Goal: Task Accomplishment & Management: Manage account settings

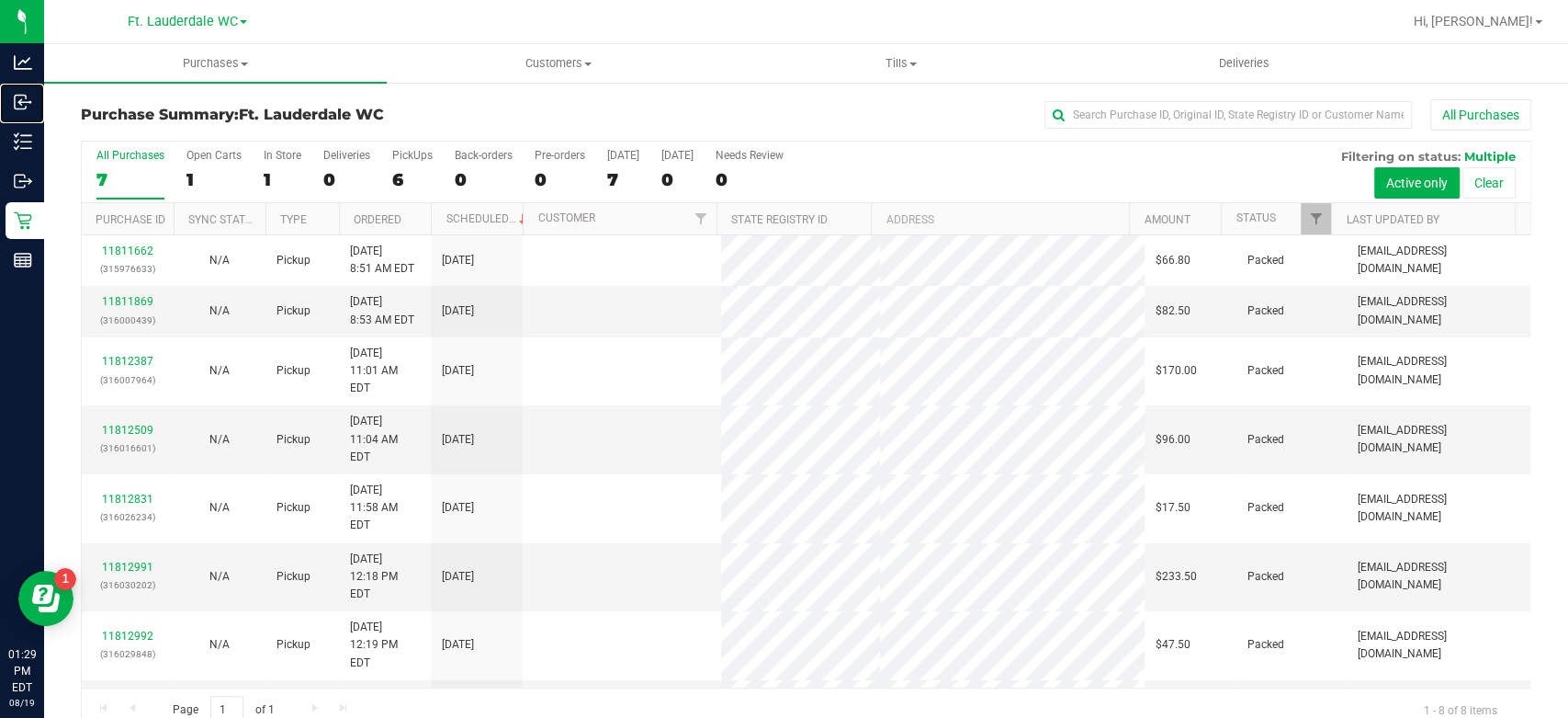
click at [22, 114] on div "Inbound" at bounding box center [25, 101] width 39 height 37
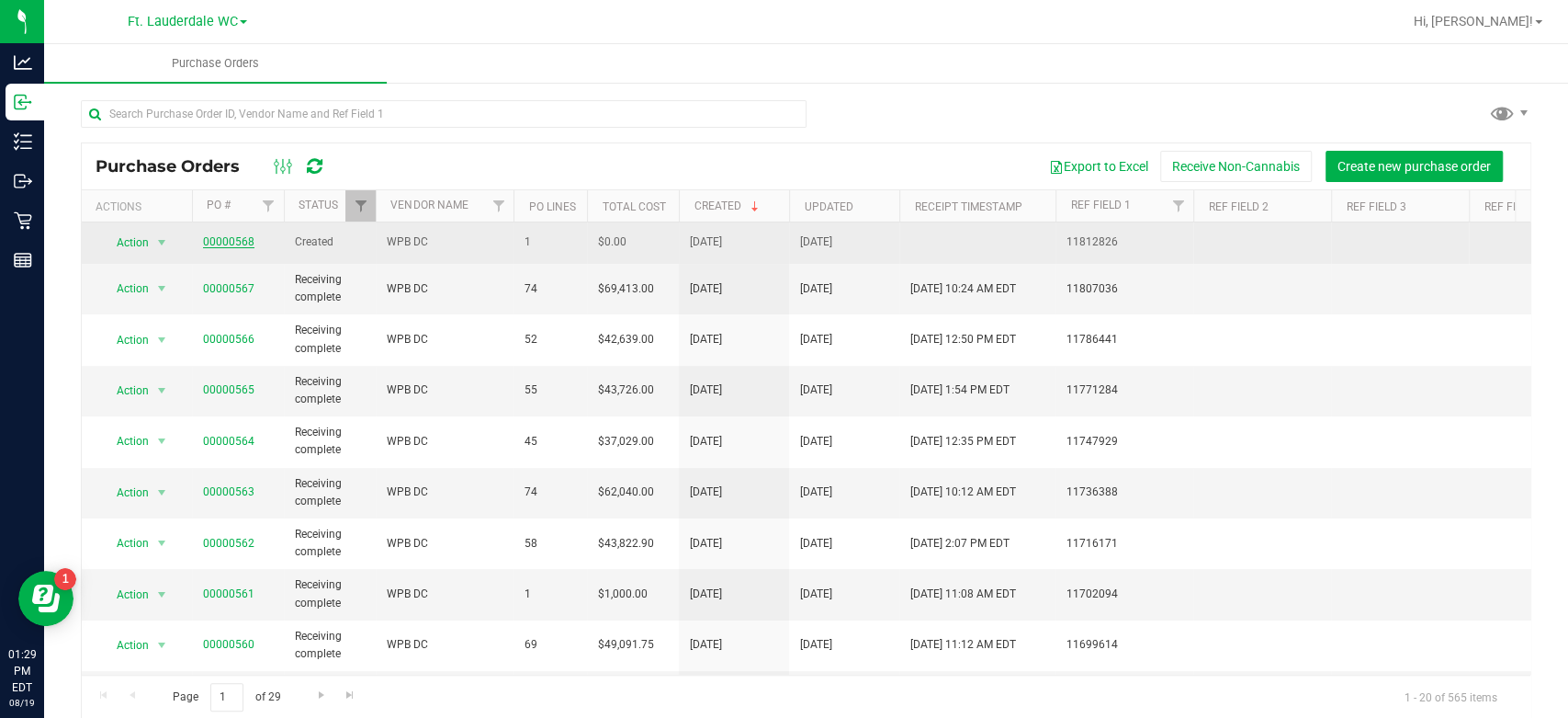
click at [224, 242] on link "00000568" at bounding box center [229, 241] width 52 height 13
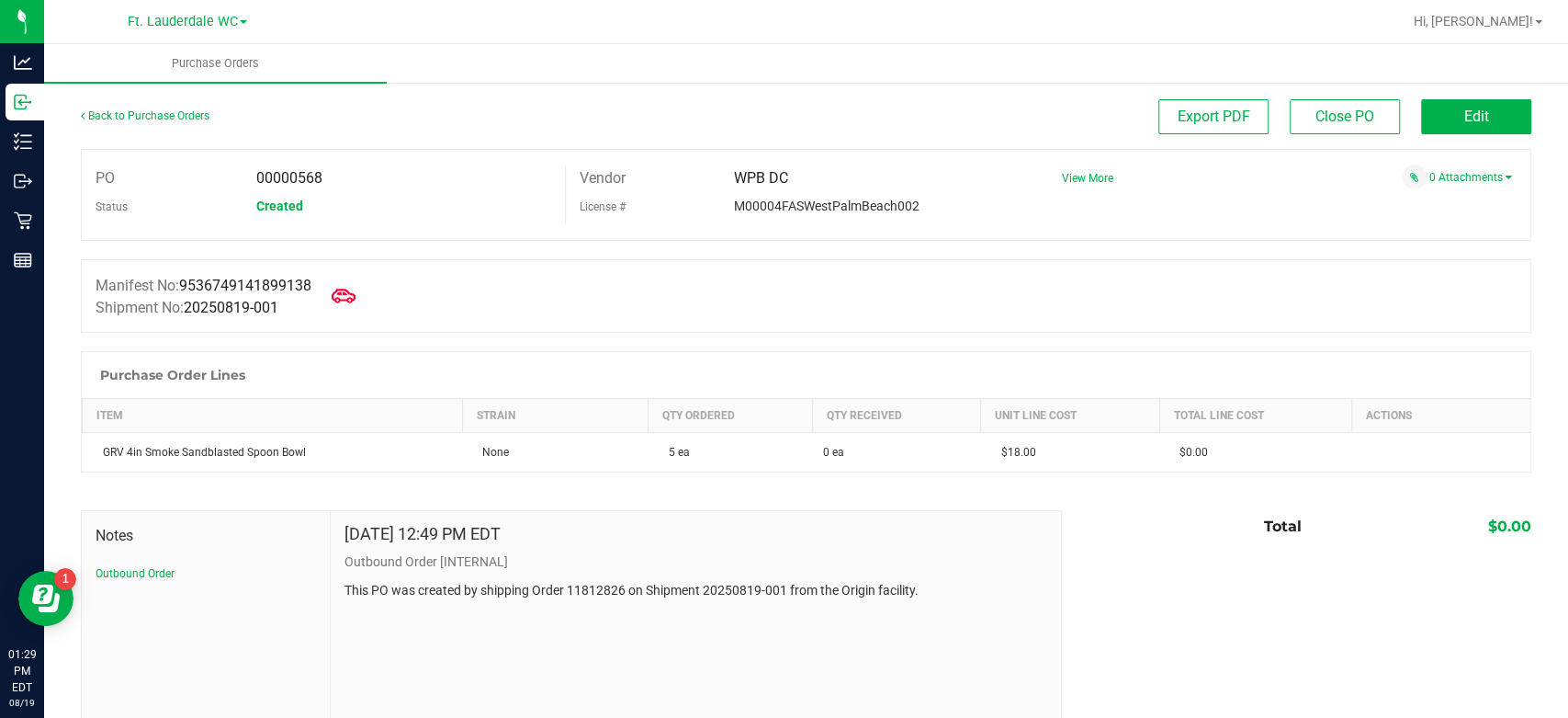
click at [344, 293] on icon at bounding box center [344, 296] width 24 height 24
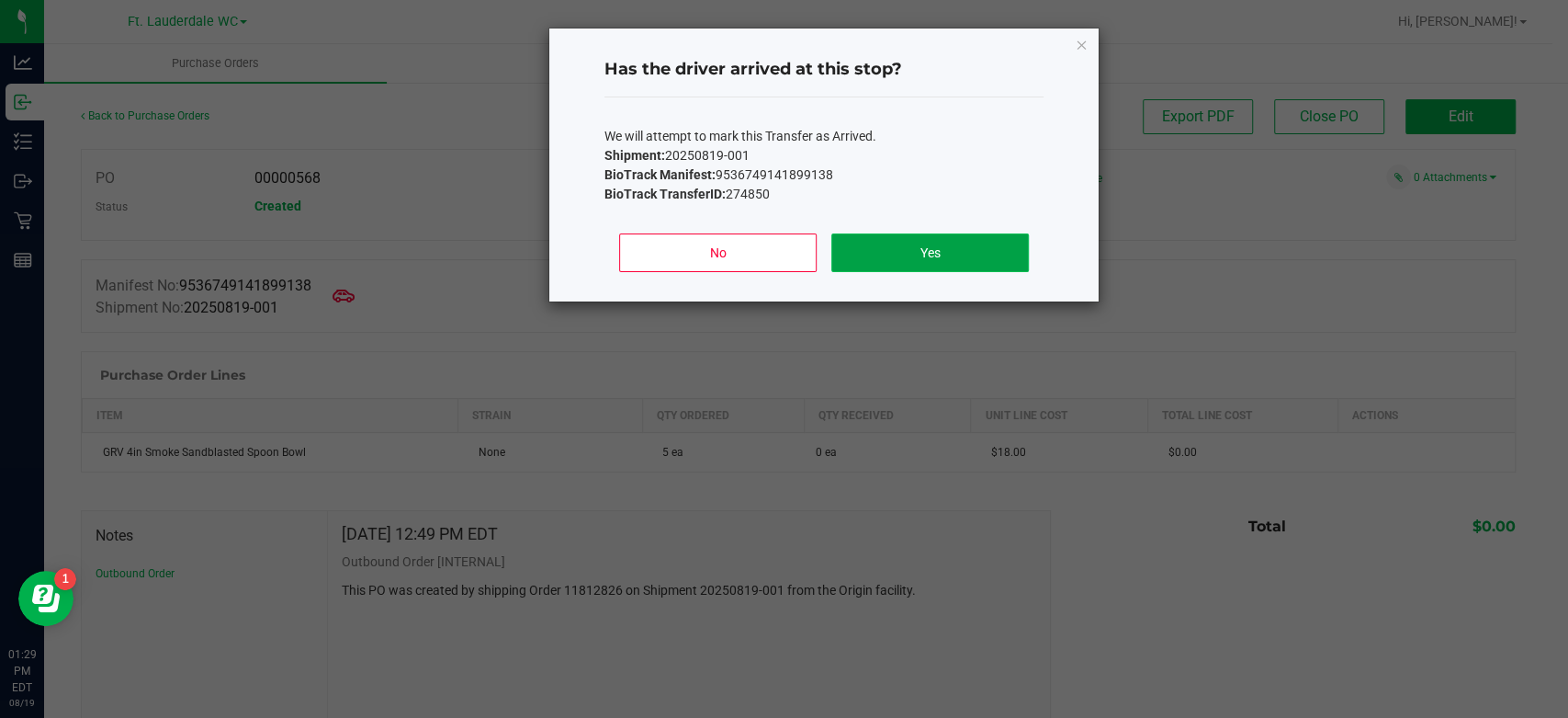
click at [947, 245] on button "Yes" at bounding box center [930, 252] width 197 height 39
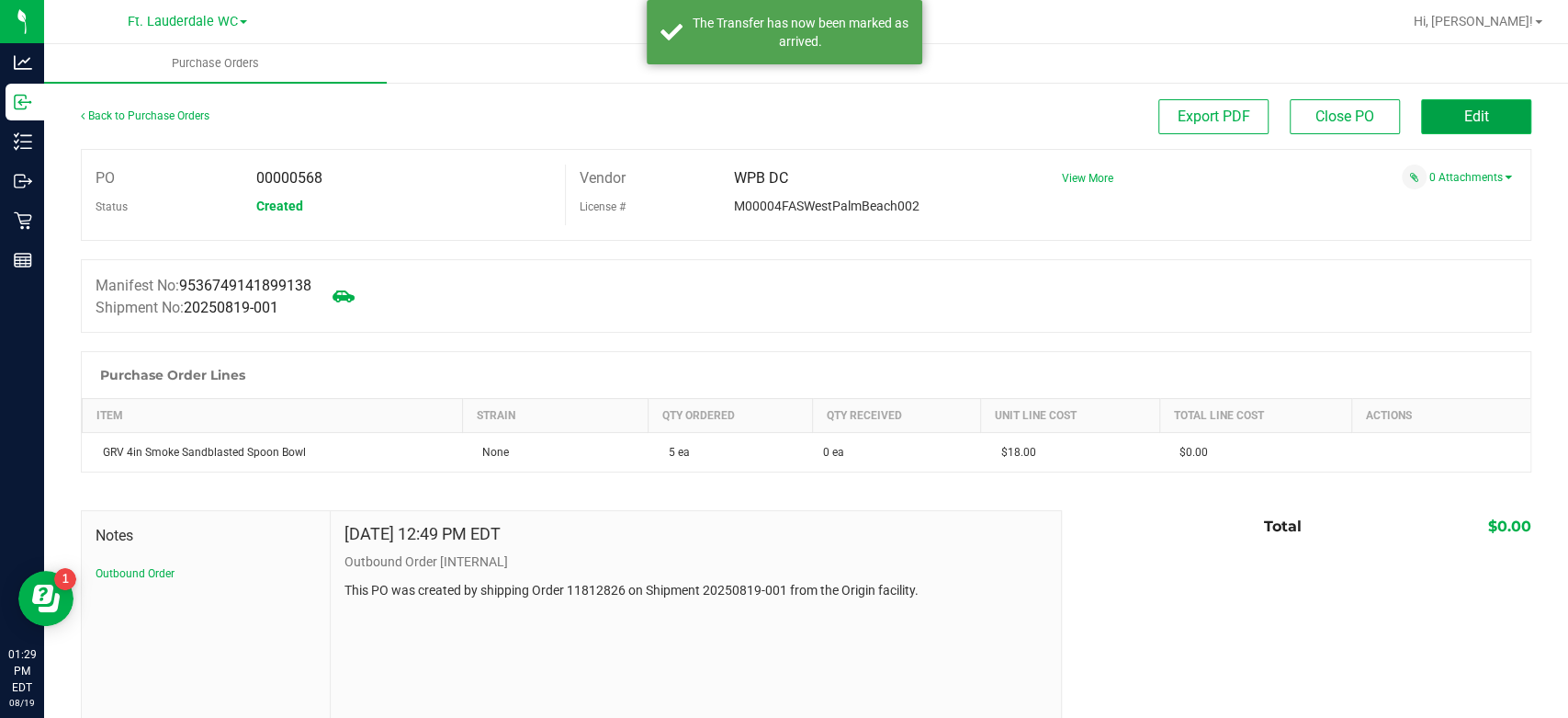
click at [1464, 119] on span "Edit" at bounding box center [1476, 116] width 25 height 18
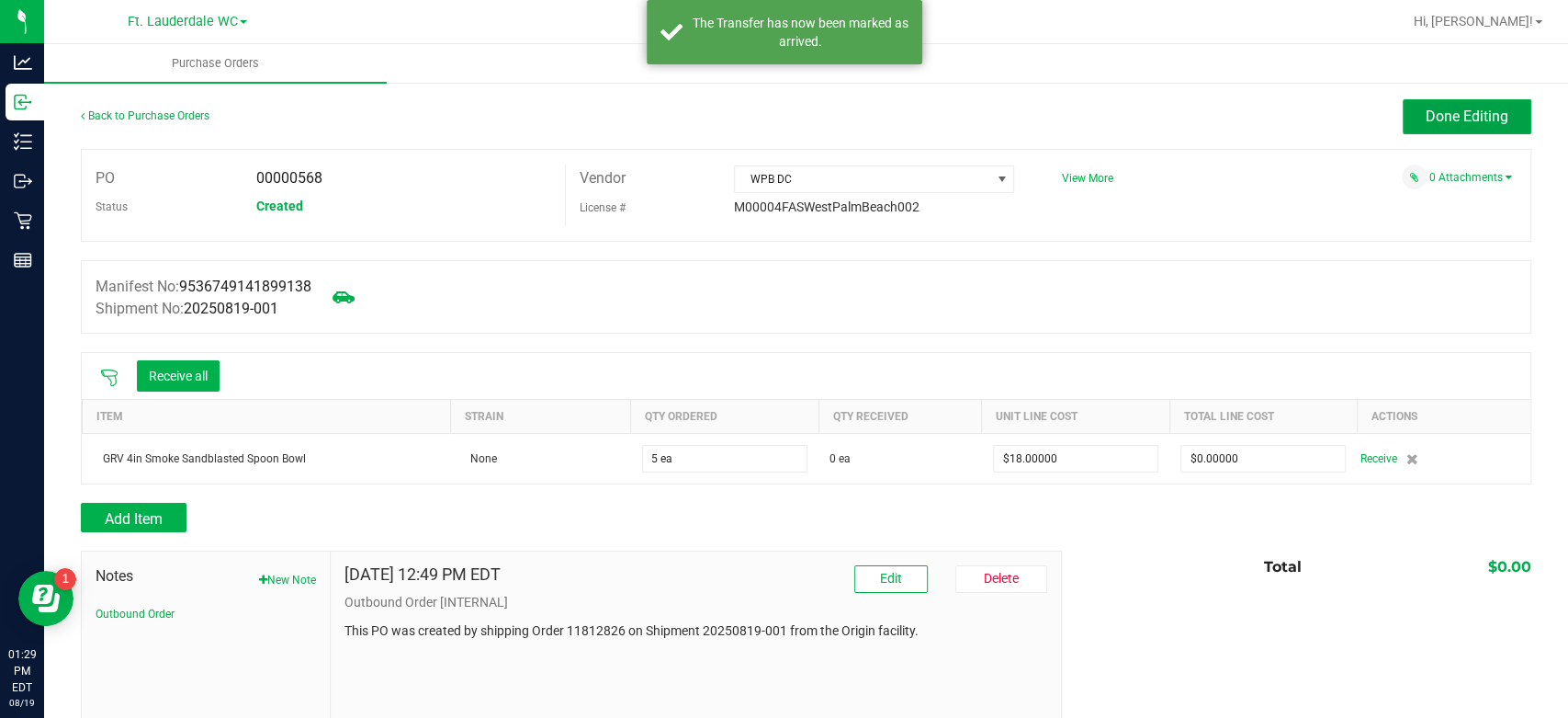
click at [1452, 119] on span "Done Editing" at bounding box center [1466, 116] width 82 height 18
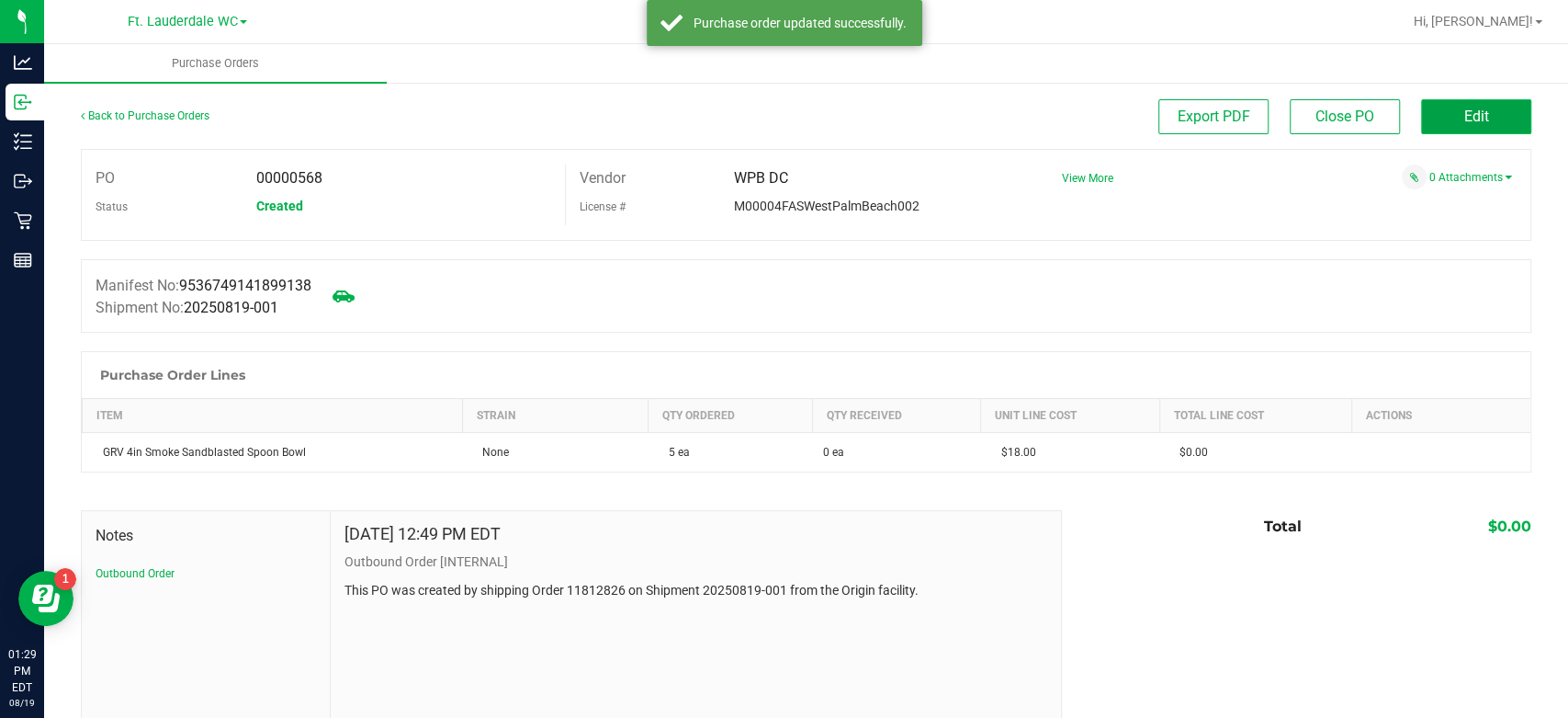
click at [1464, 119] on span "Edit" at bounding box center [1476, 116] width 25 height 18
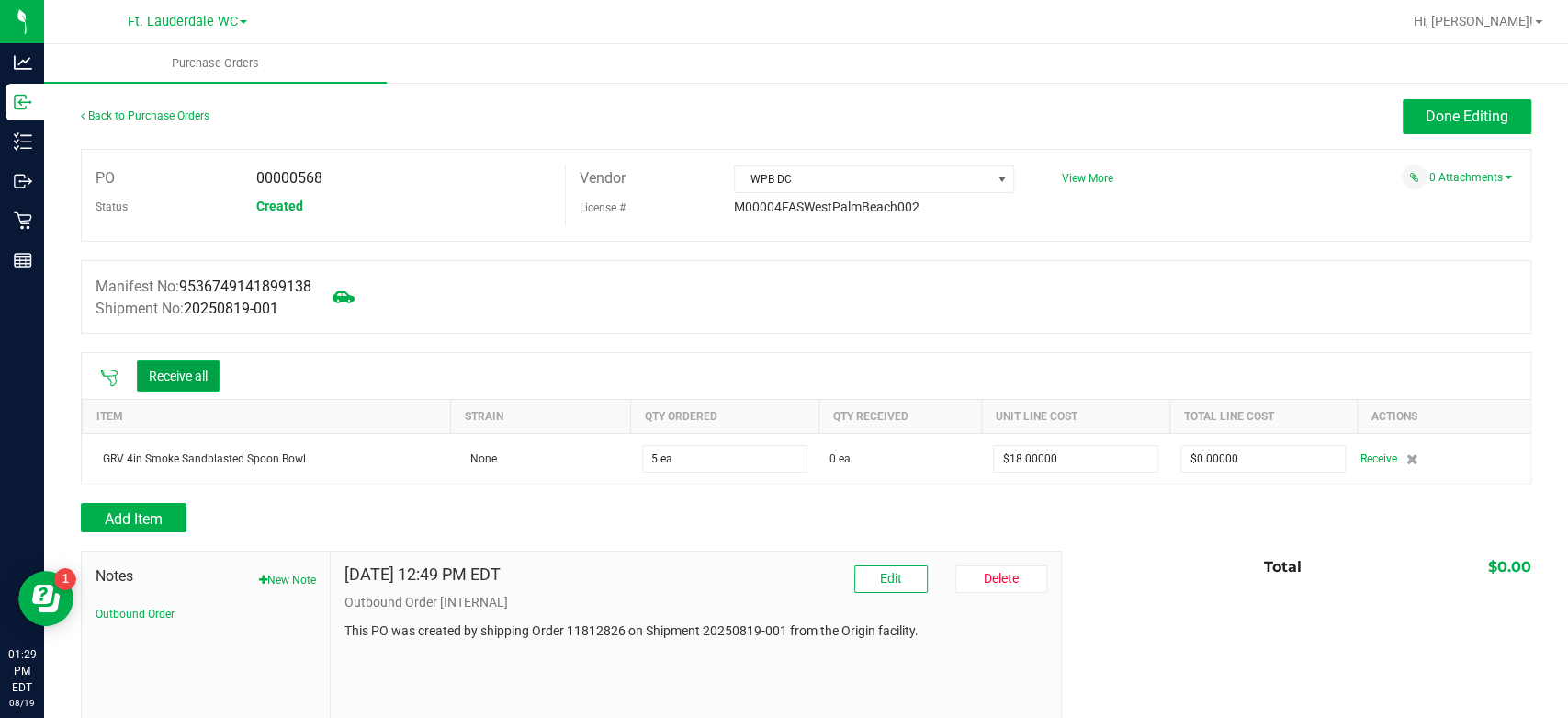
click at [184, 380] on button "Receive all" at bounding box center [177, 376] width 82 height 32
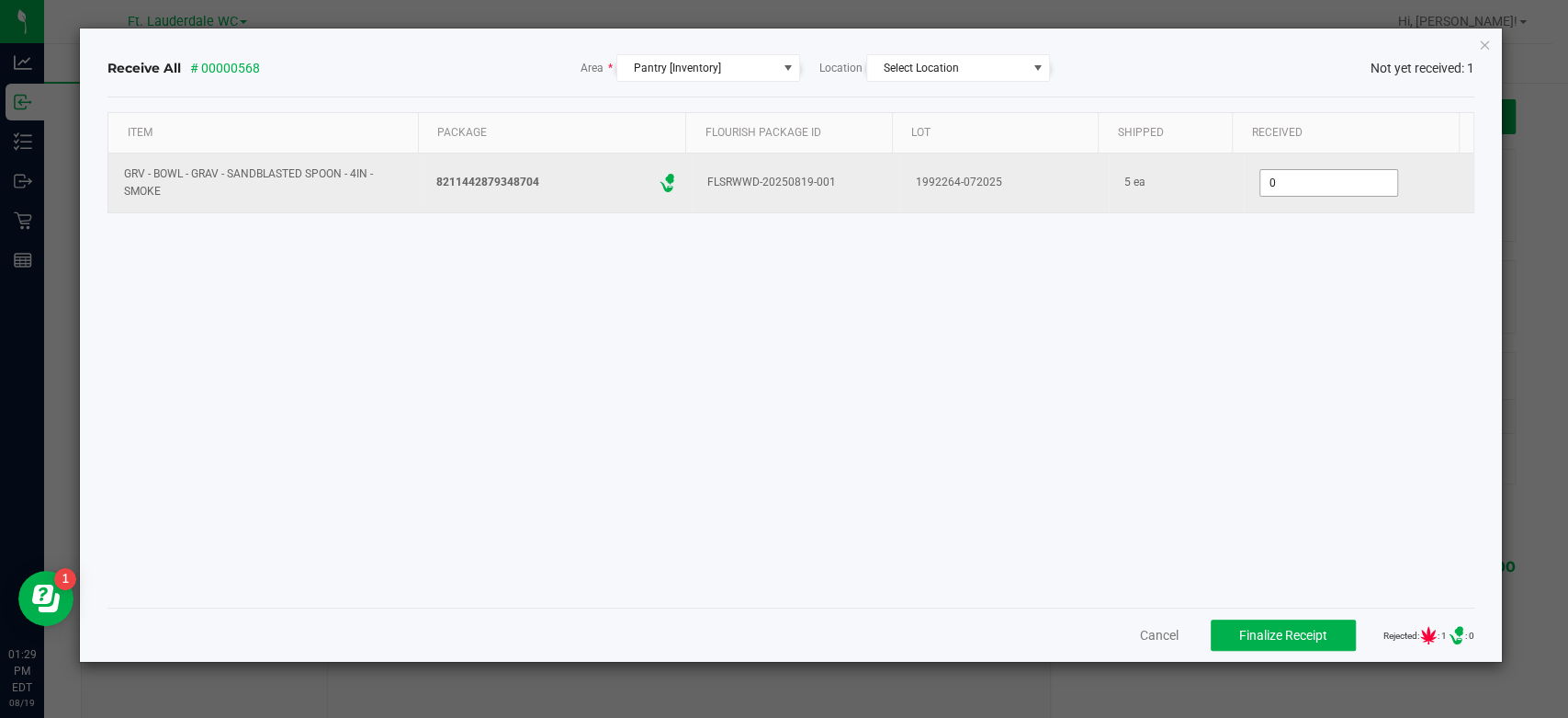
click at [1300, 182] on input "0" at bounding box center [1329, 182] width 137 height 26
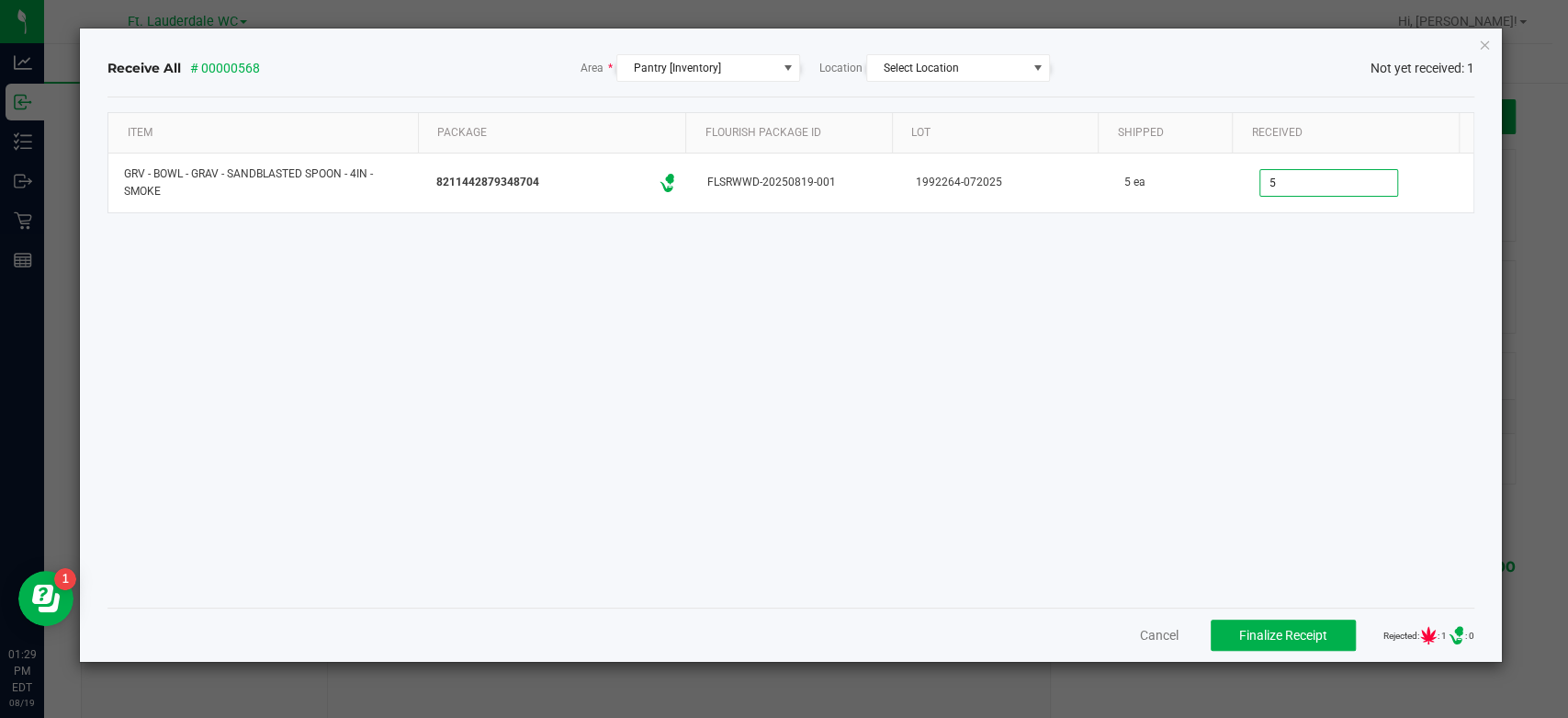
type input "5 ea"
click at [1263, 329] on div "Item Package Flourish Package ID Lot Shipped Received GRV - BOWL - GRAV - SANDB…" at bounding box center [790, 352] width 1367 height 481
click at [1243, 634] on span "Finalize Receipt" at bounding box center [1283, 635] width 88 height 15
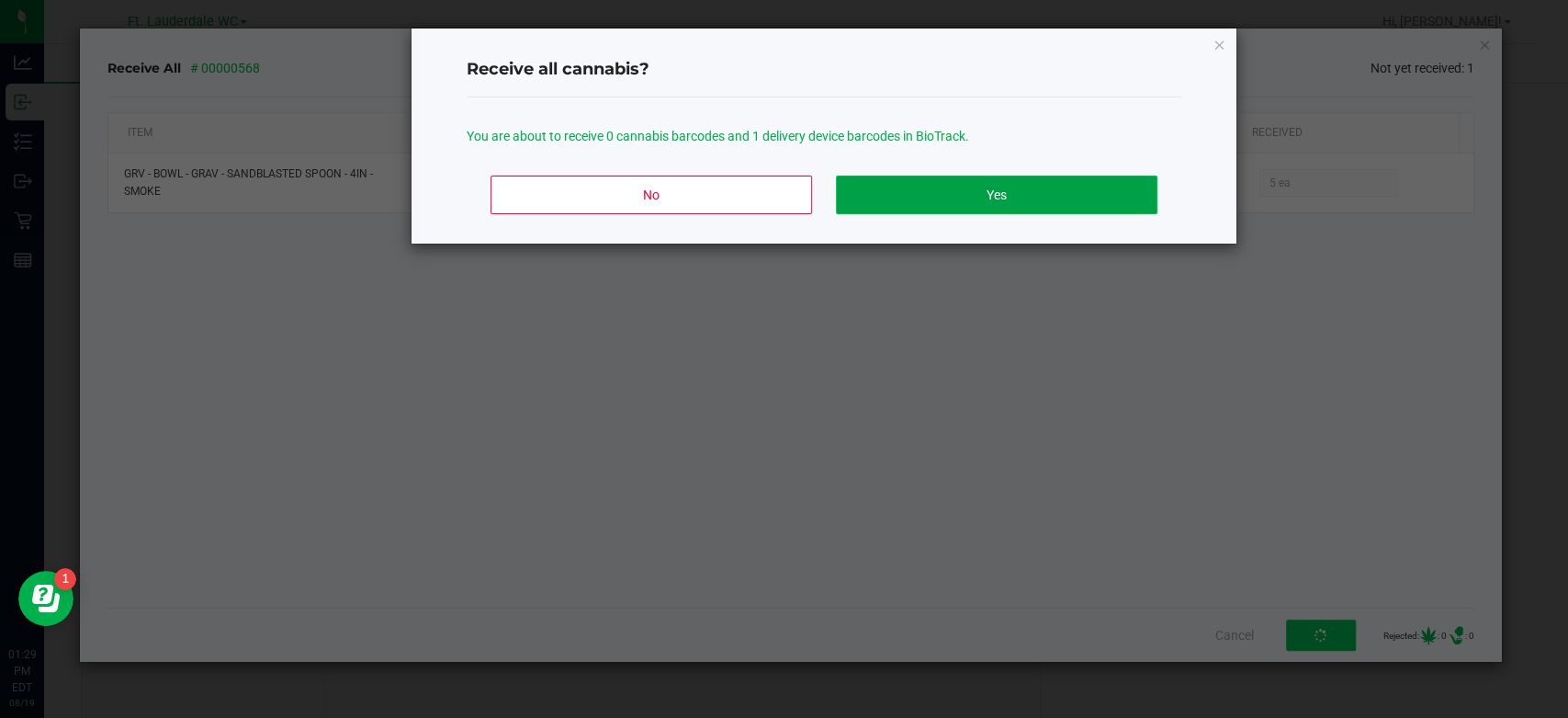
click at [1035, 204] on button "Yes" at bounding box center [996, 194] width 321 height 39
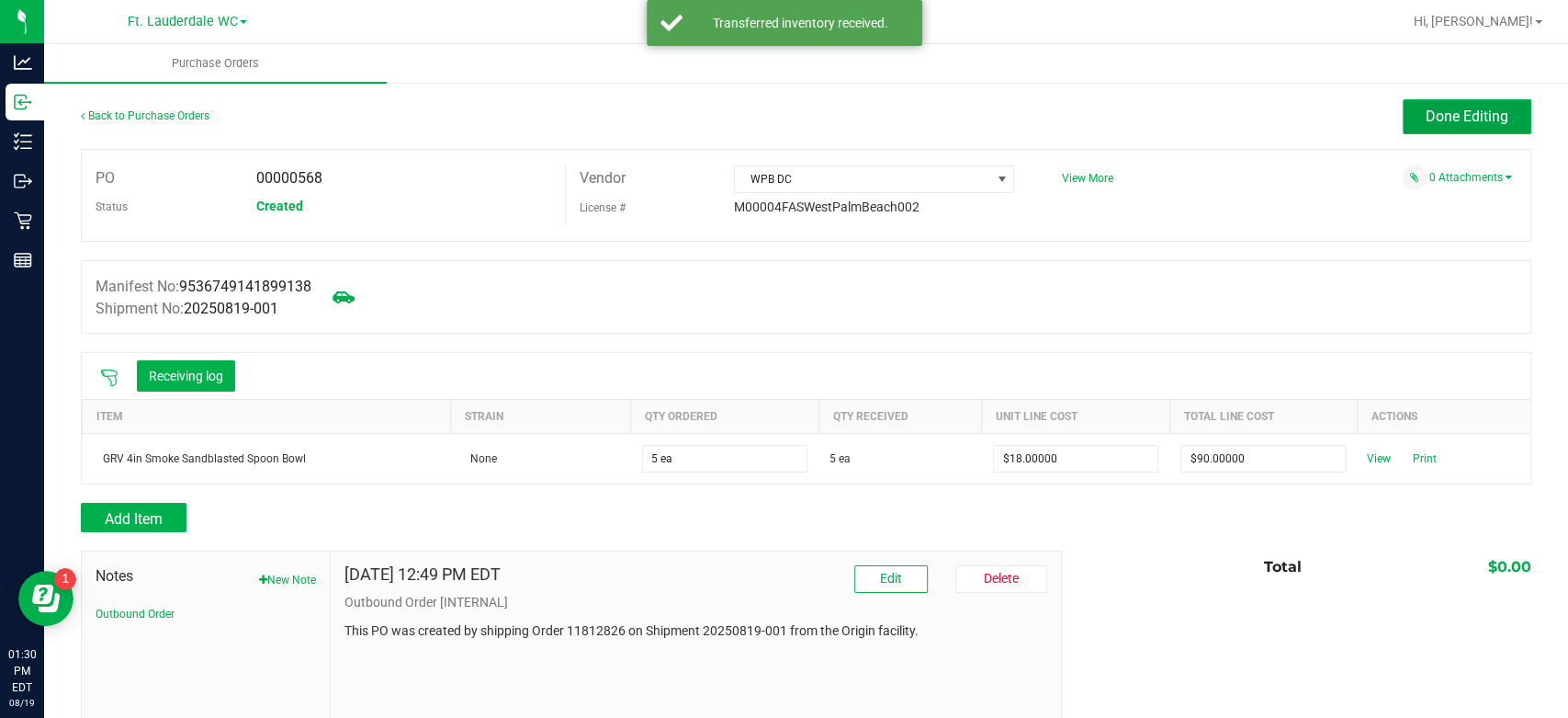
click at [1471, 132] on button "Done Editing" at bounding box center [1467, 116] width 129 height 35
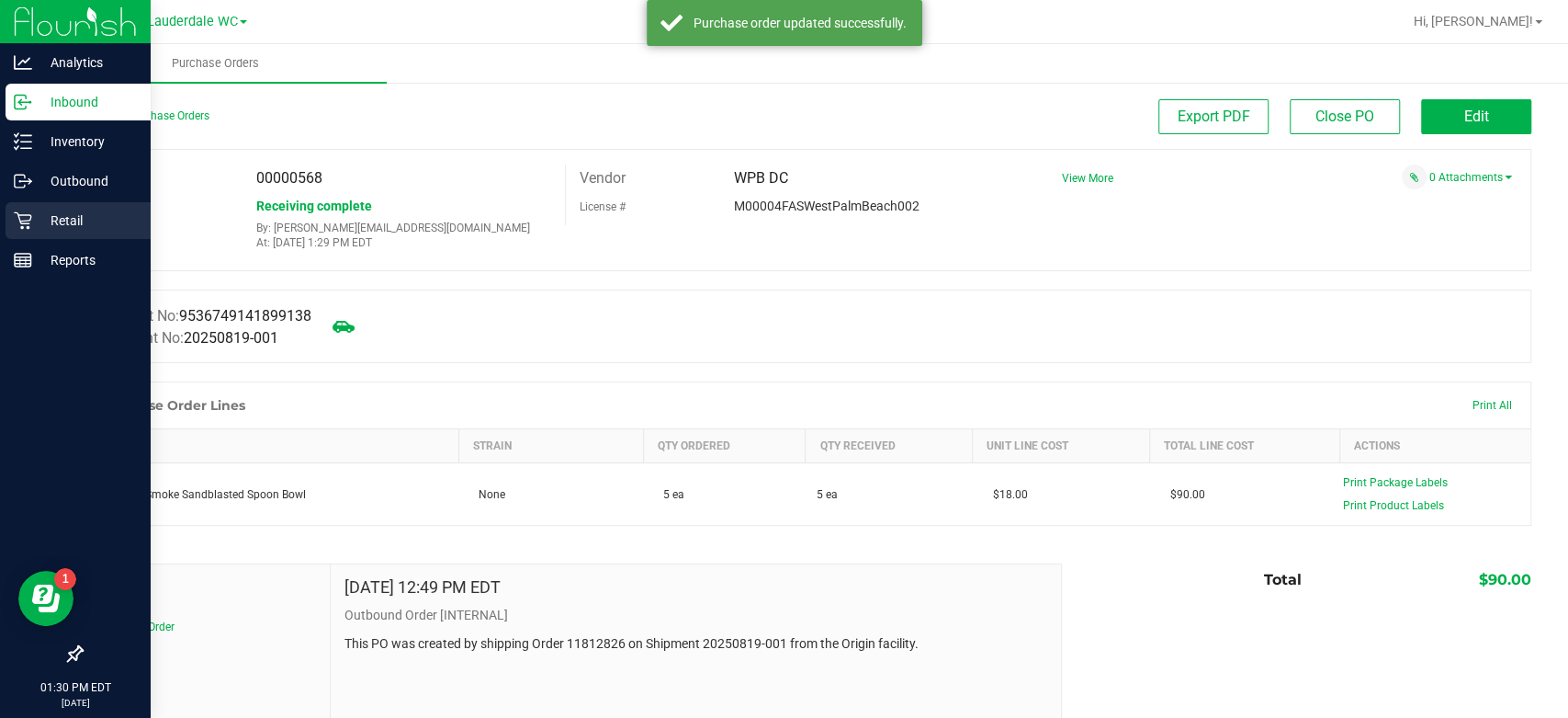
click at [20, 219] on icon at bounding box center [23, 221] width 18 height 18
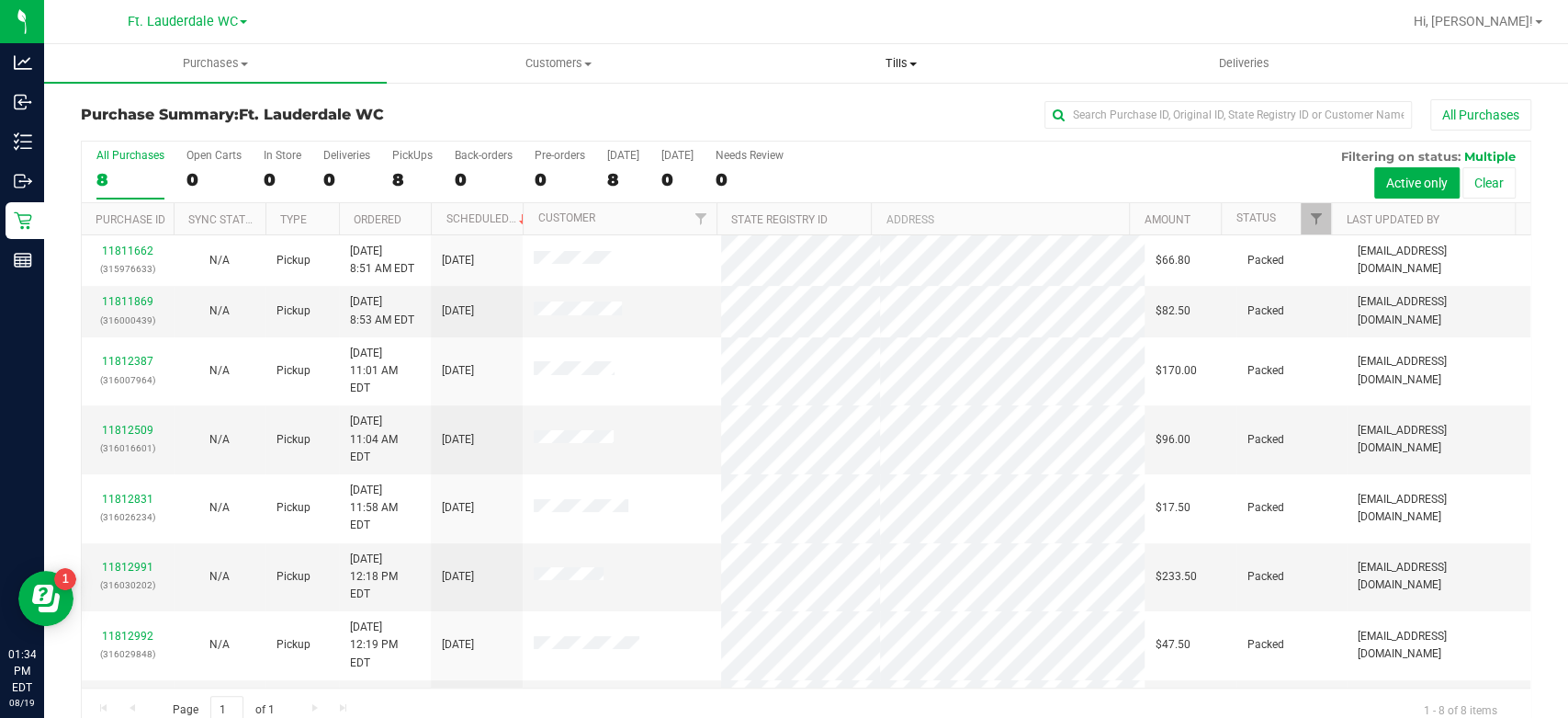
click at [888, 73] on uib-tab-heading "Tills Manage tills Reconcile e-payments" at bounding box center [902, 62] width 341 height 37
click at [885, 114] on li "Manage tills" at bounding box center [902, 111] width 343 height 22
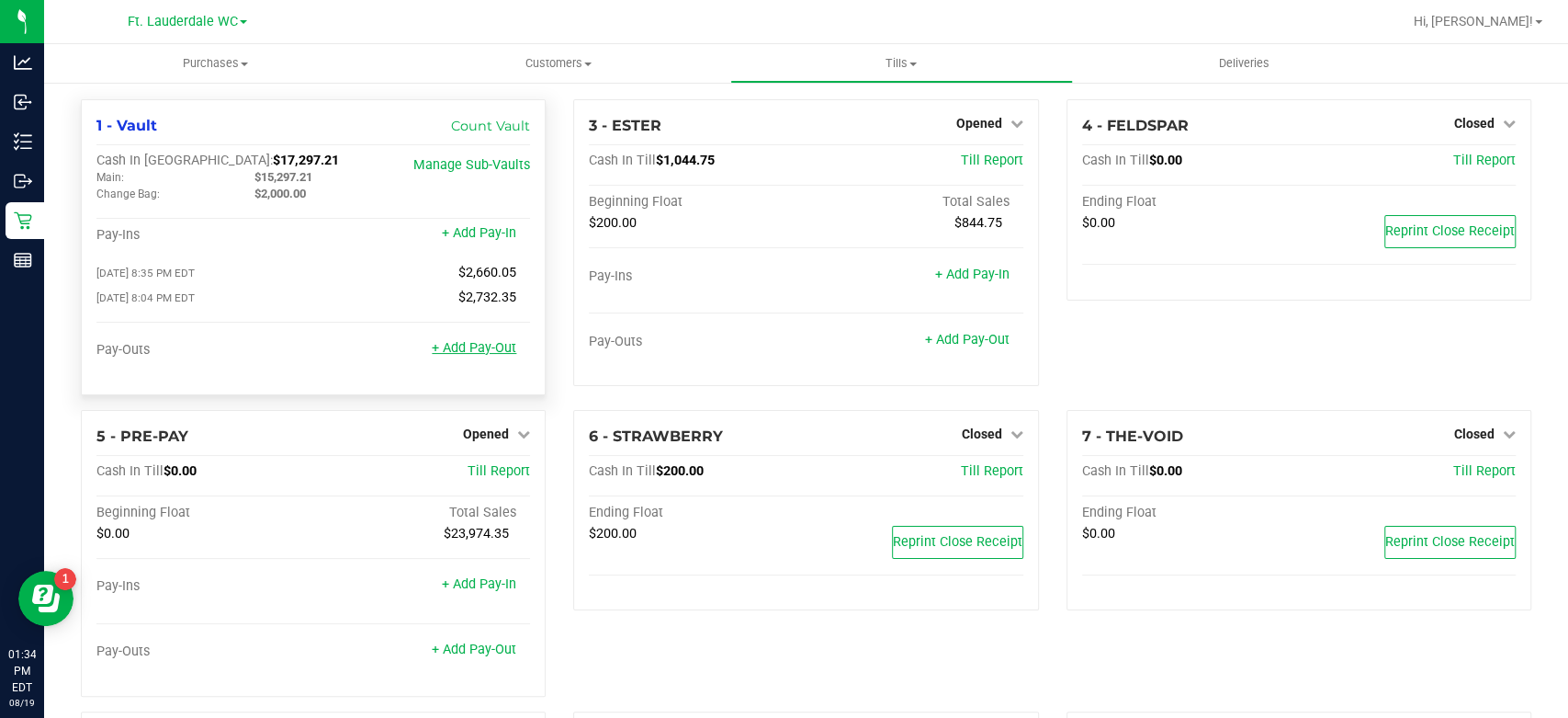
click at [480, 353] on link "+ Add Pay-Out" at bounding box center [474, 348] width 84 height 16
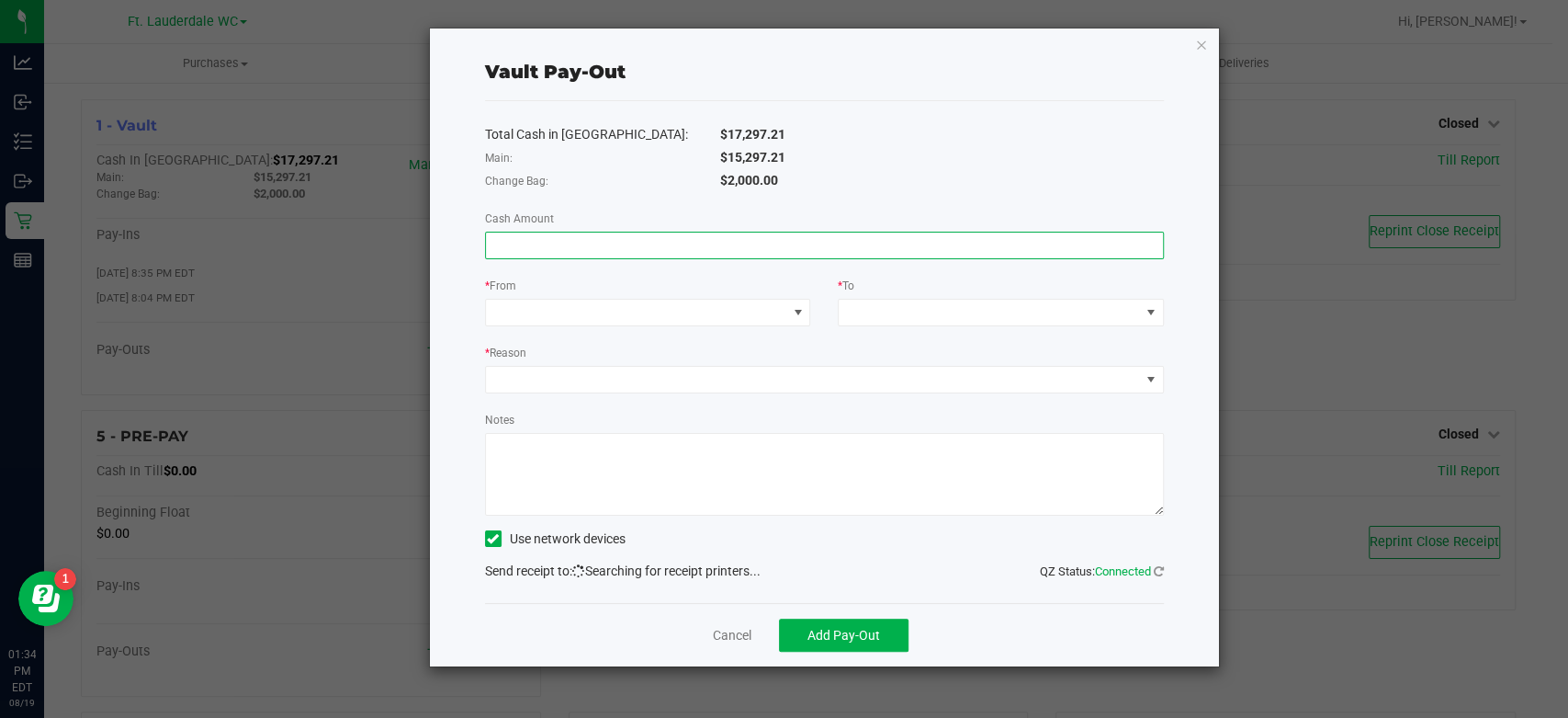
click at [668, 236] on input at bounding box center [824, 245] width 677 height 26
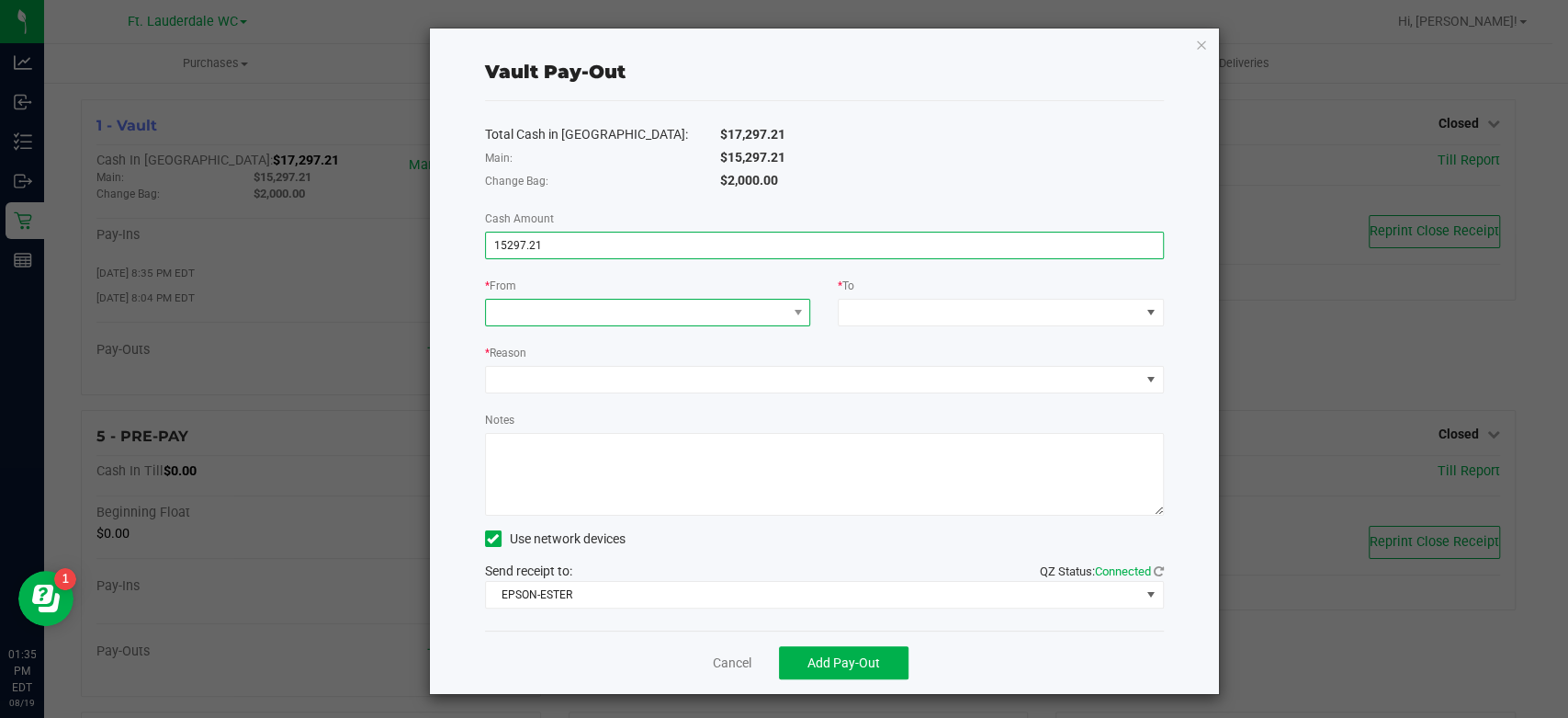
type input "$15,297.21"
click at [670, 300] on span at bounding box center [636, 312] width 301 height 26
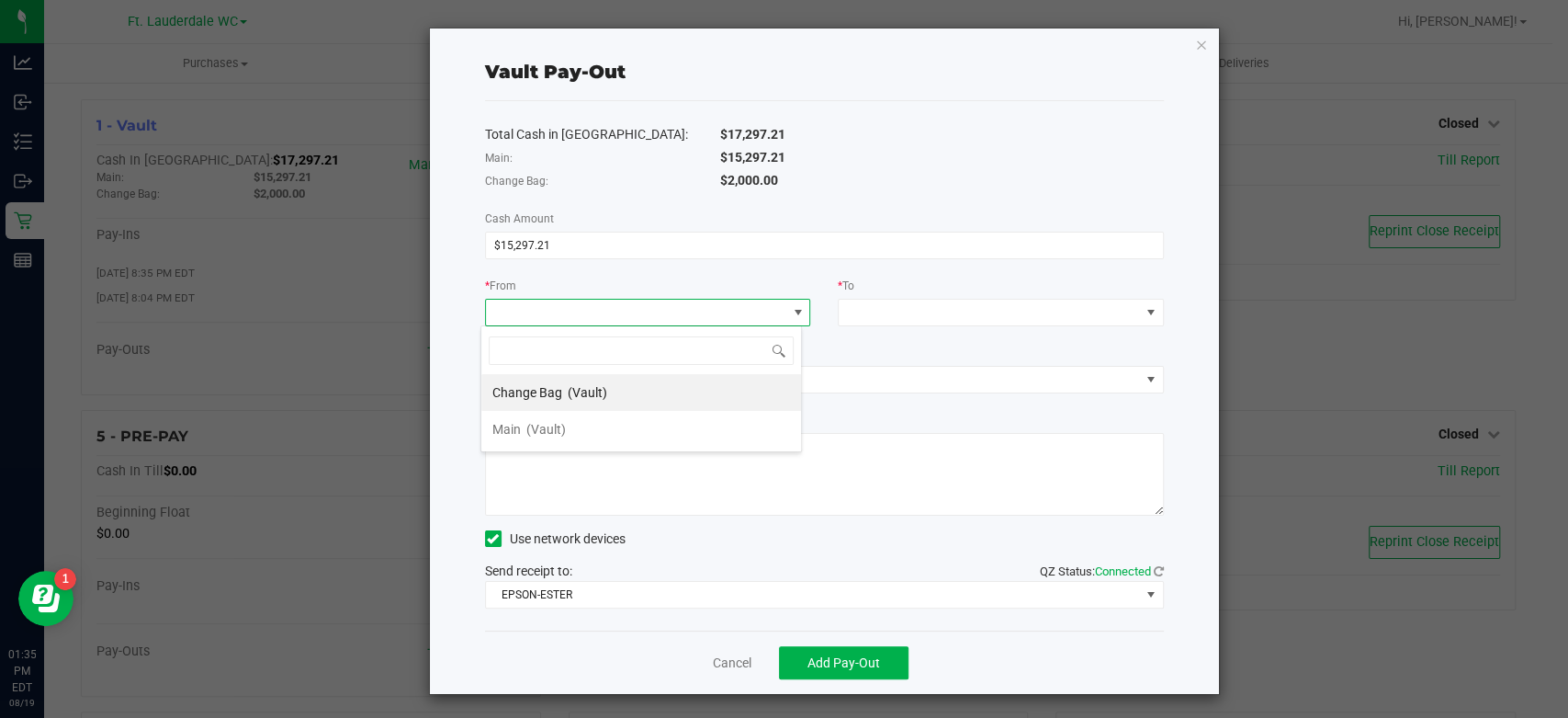
scroll to position [27, 321]
click at [619, 416] on li "Main (Vault)" at bounding box center [641, 428] width 320 height 37
click at [882, 295] on div "* To" at bounding box center [1000, 287] width 326 height 23
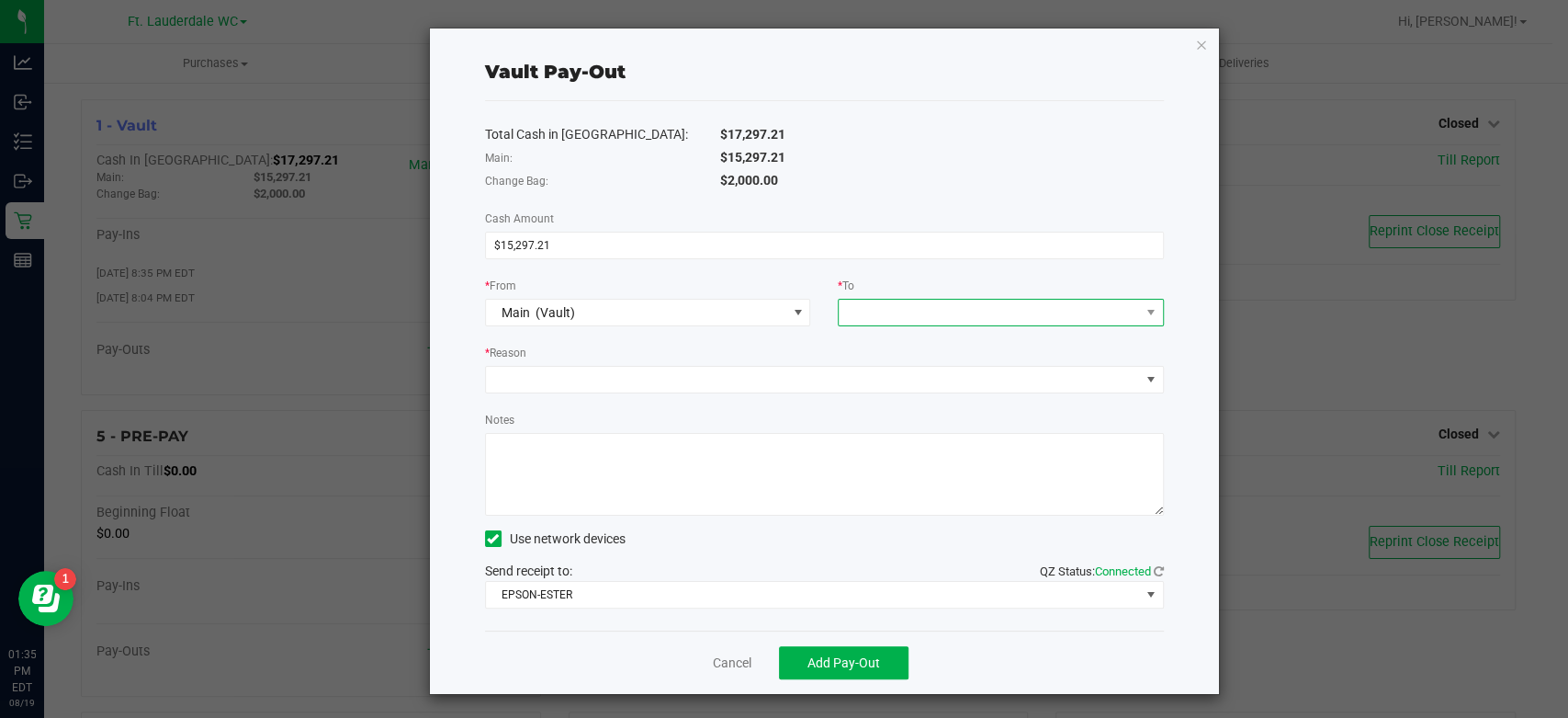
click at [868, 316] on span at bounding box center [989, 312] width 301 height 26
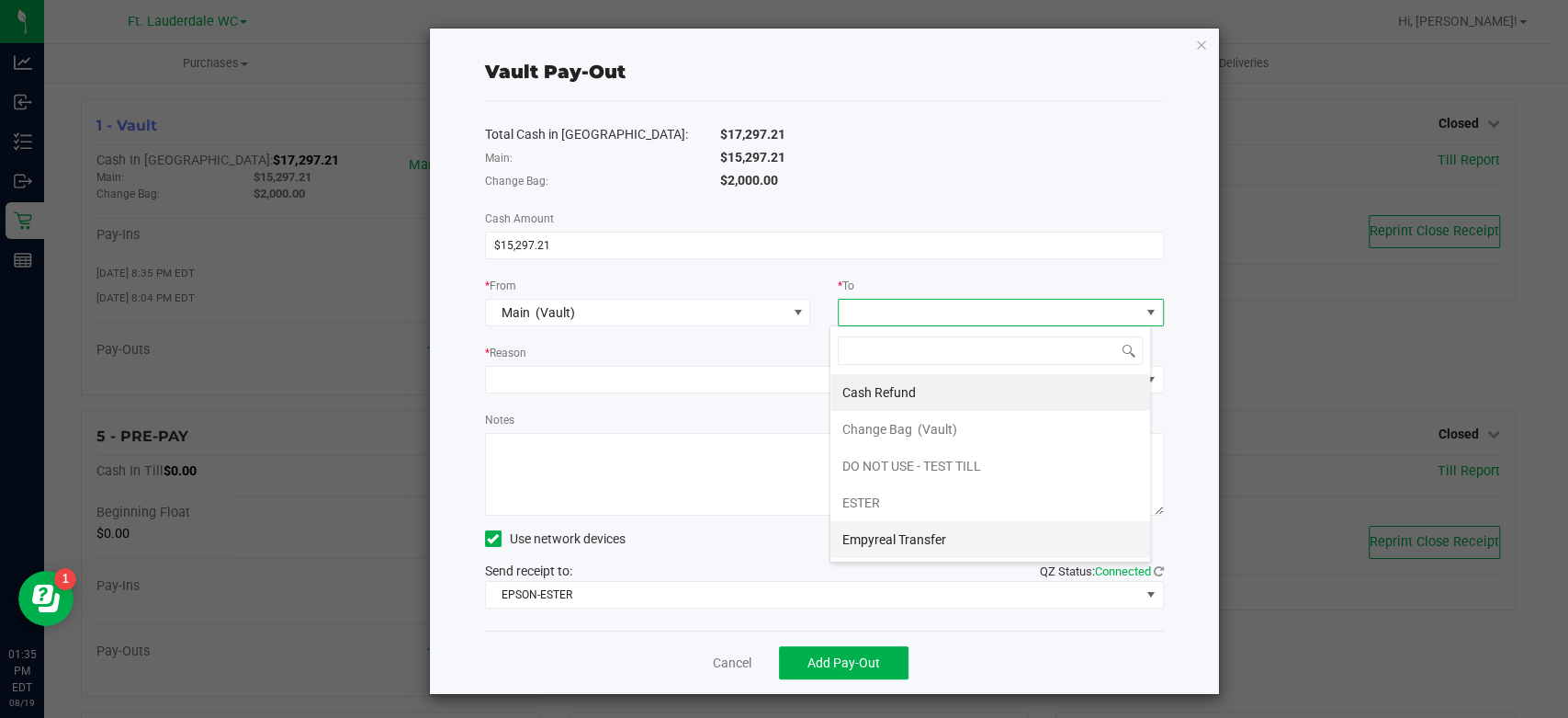
click at [867, 537] on span "Empyreal Transfer" at bounding box center [893, 539] width 104 height 15
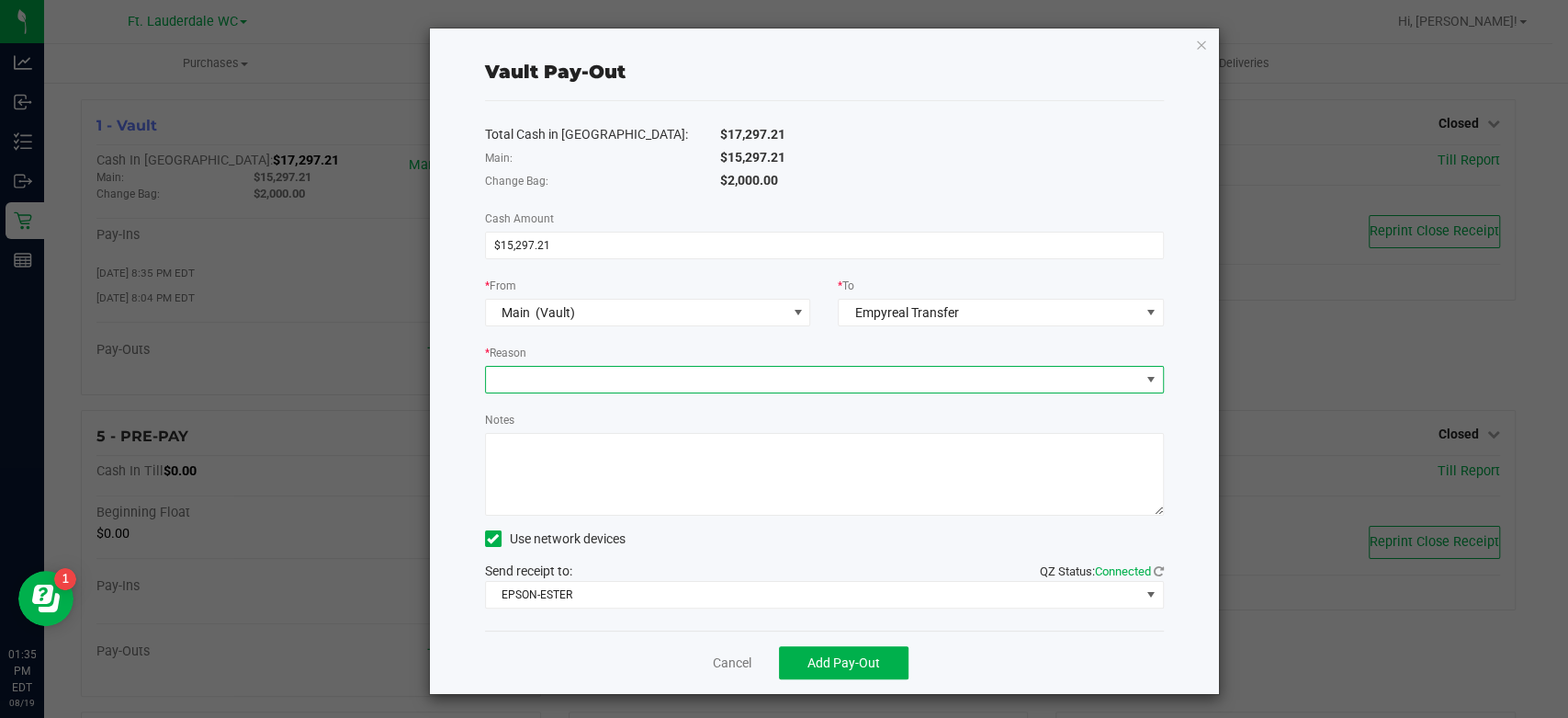
click at [907, 383] on span at bounding box center [813, 380] width 654 height 26
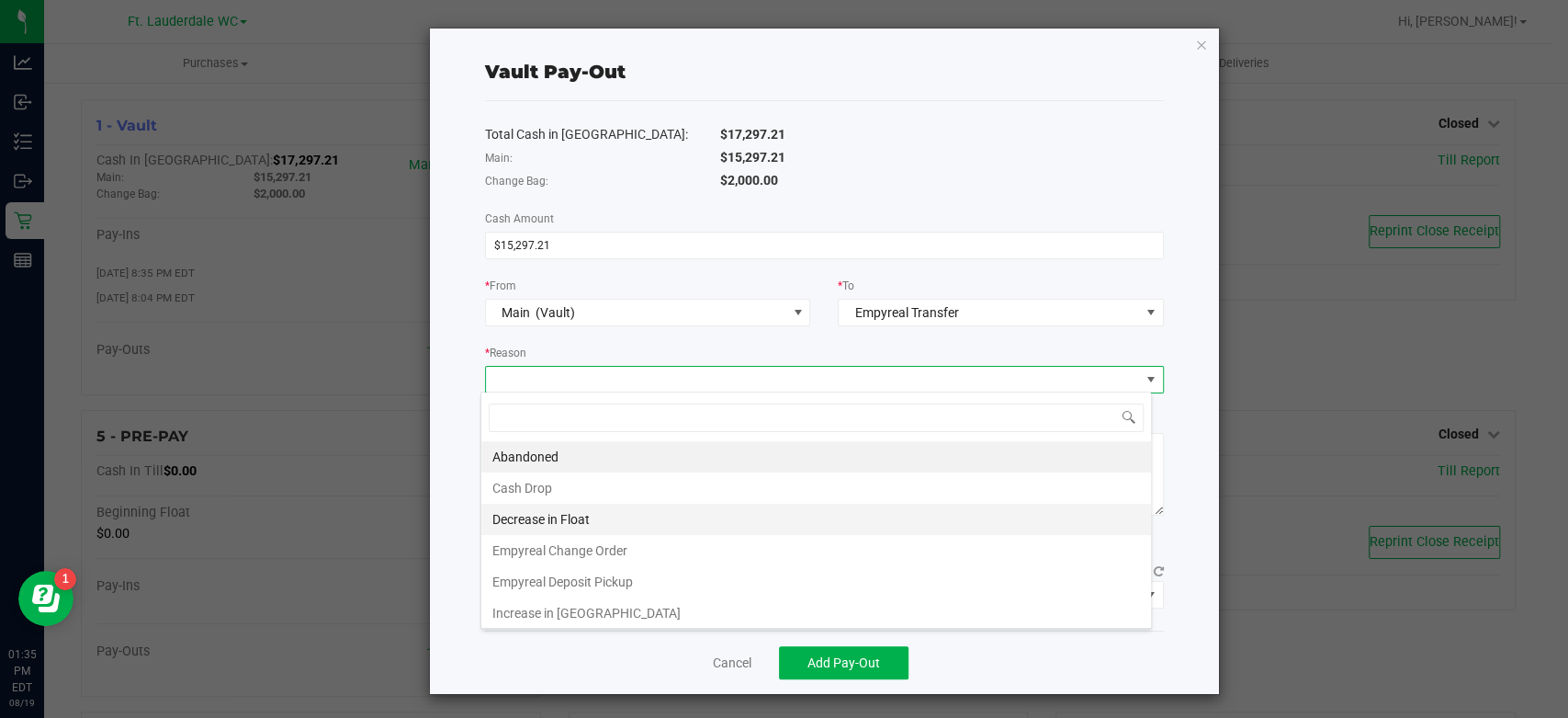
scroll to position [27, 671]
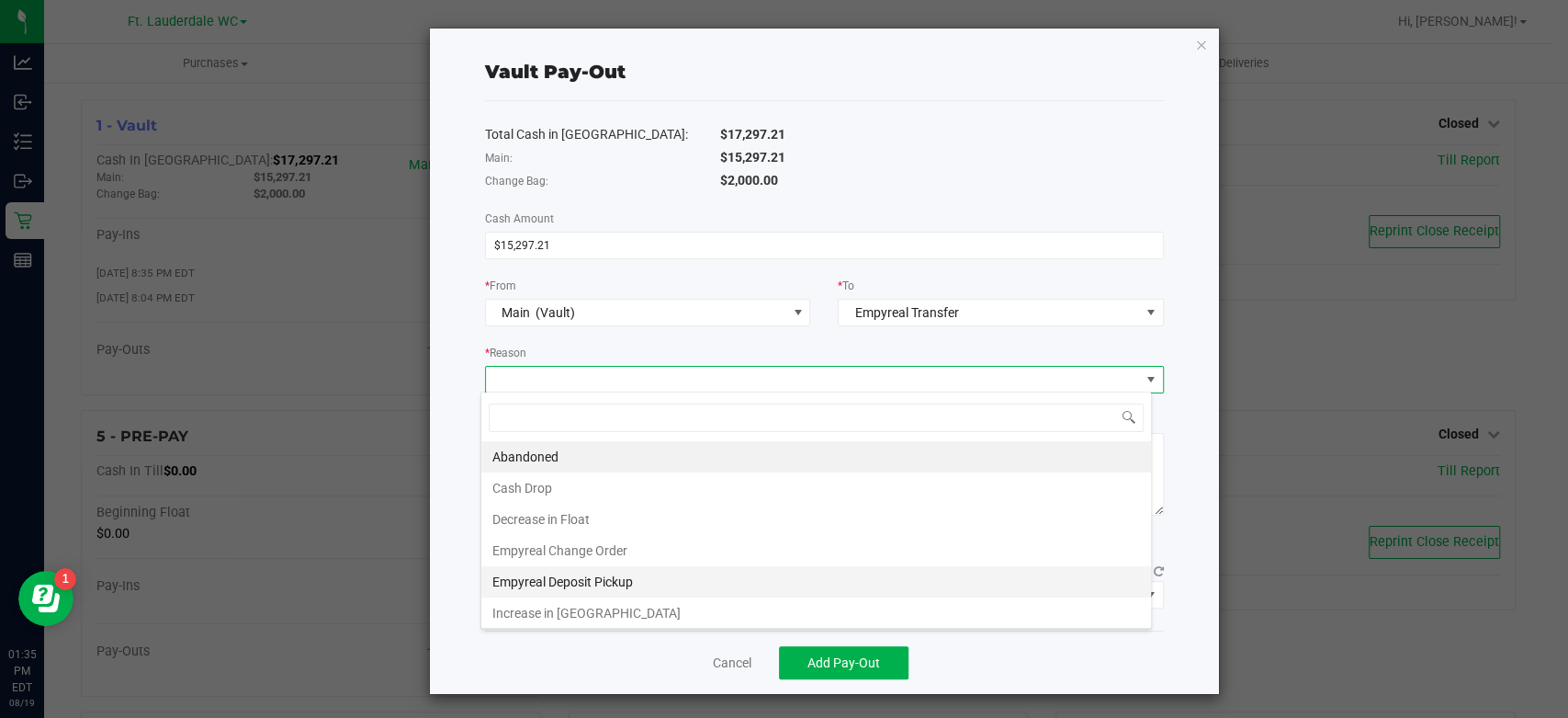
click at [631, 579] on li "Empyreal Deposit Pickup" at bounding box center [817, 582] width 670 height 32
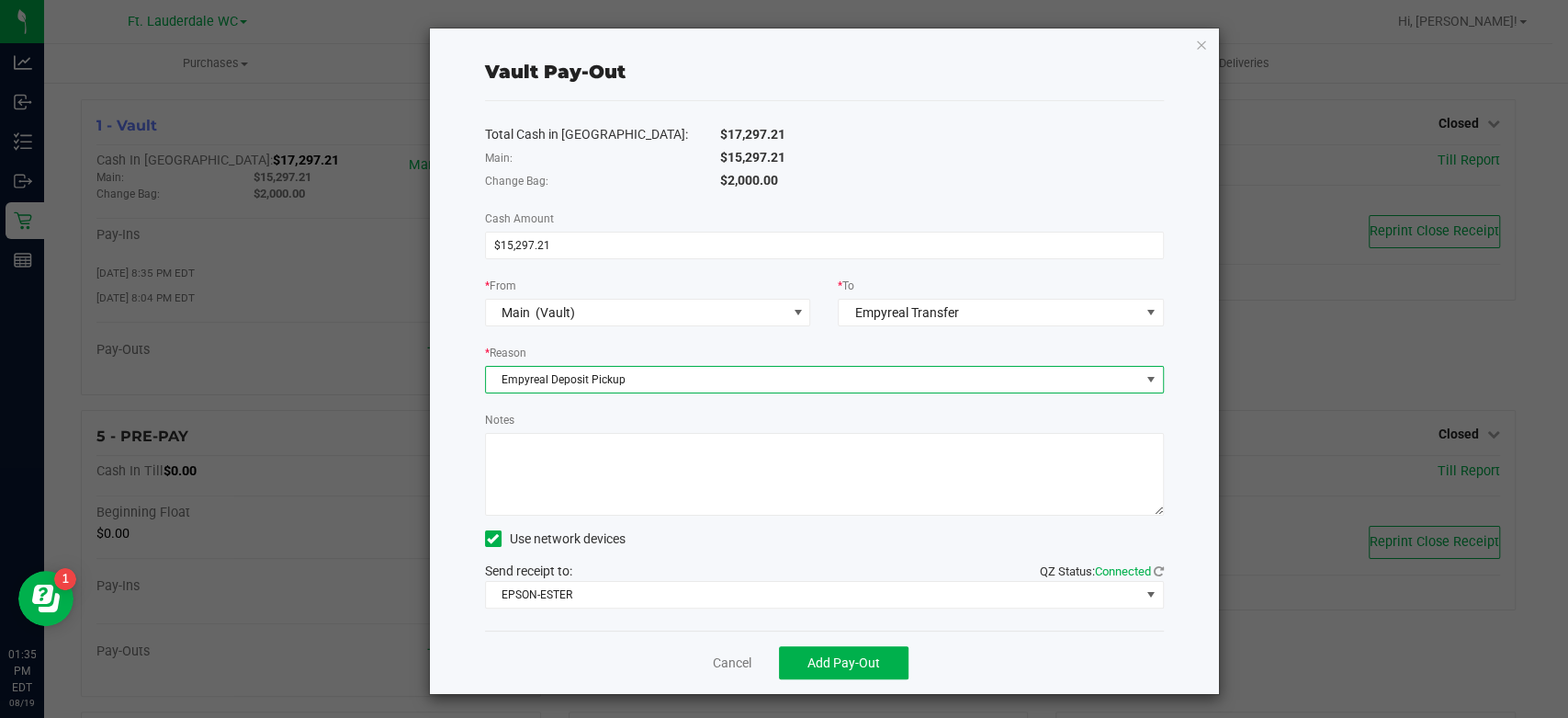
click at [698, 480] on textarea "Notes" at bounding box center [824, 474] width 679 height 82
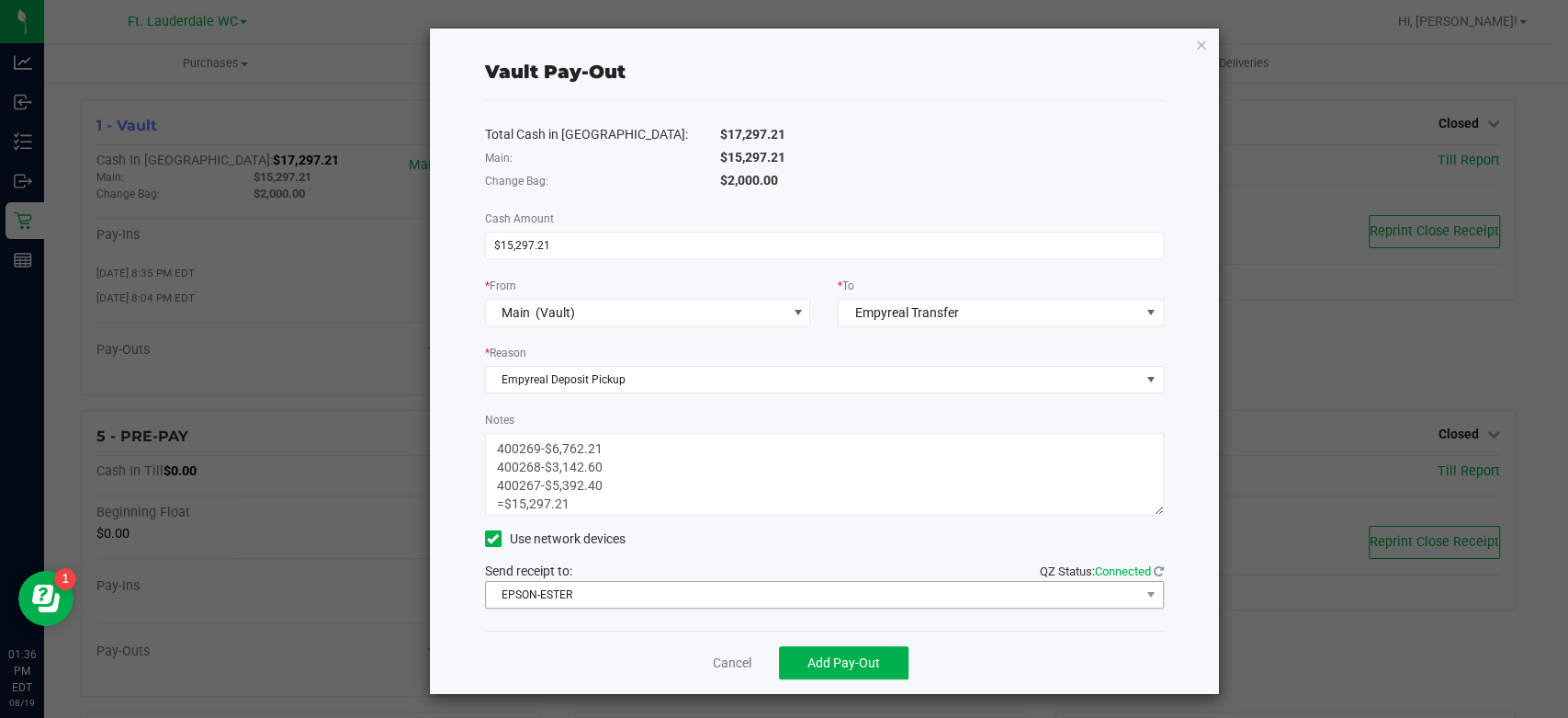
type textarea "400269-$6,762.21 400268-$3,142.60 400267-$5,392.40 =$15,297.21"
click at [659, 601] on span "EPSON-ESTER" at bounding box center [813, 595] width 654 height 26
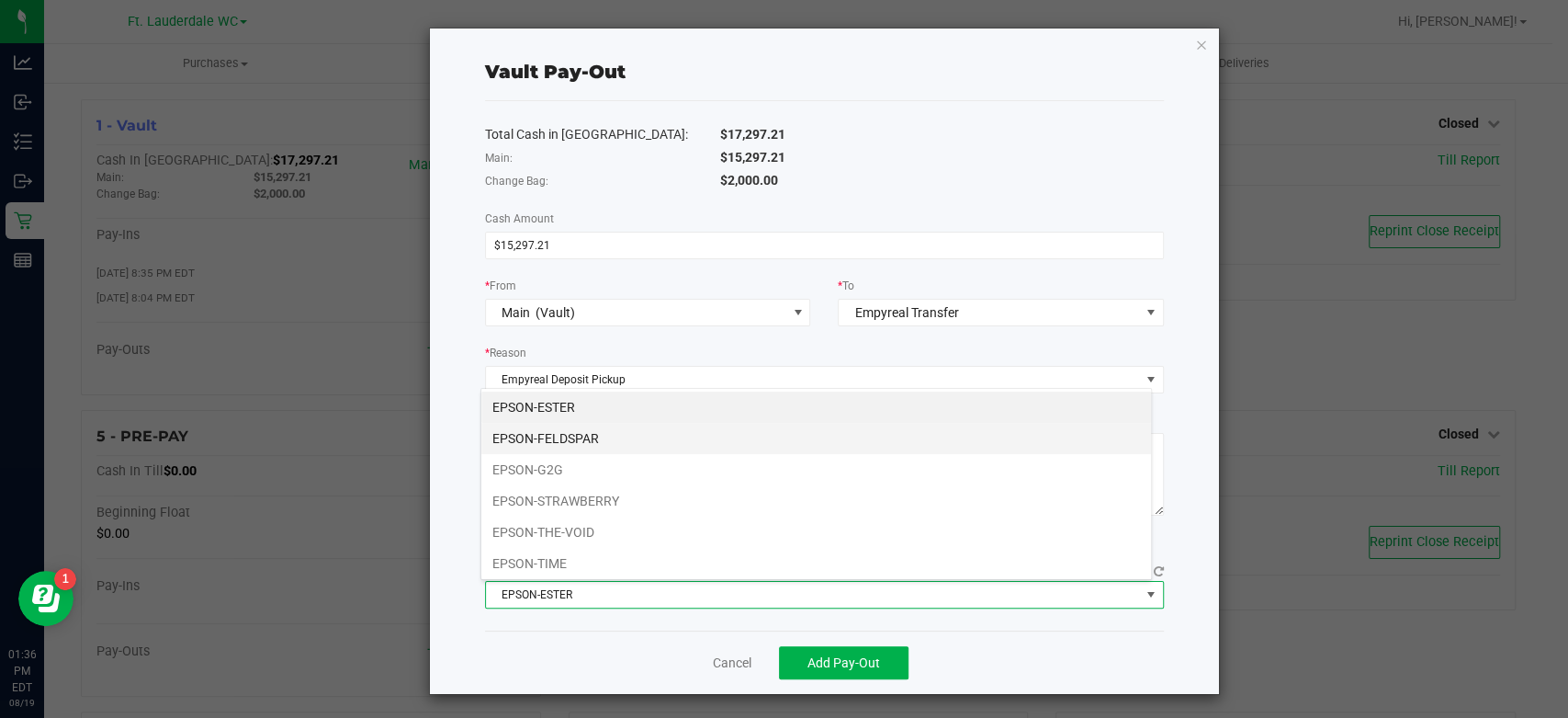
click at [687, 434] on li "EPSON-FELDSPAR" at bounding box center [817, 438] width 670 height 32
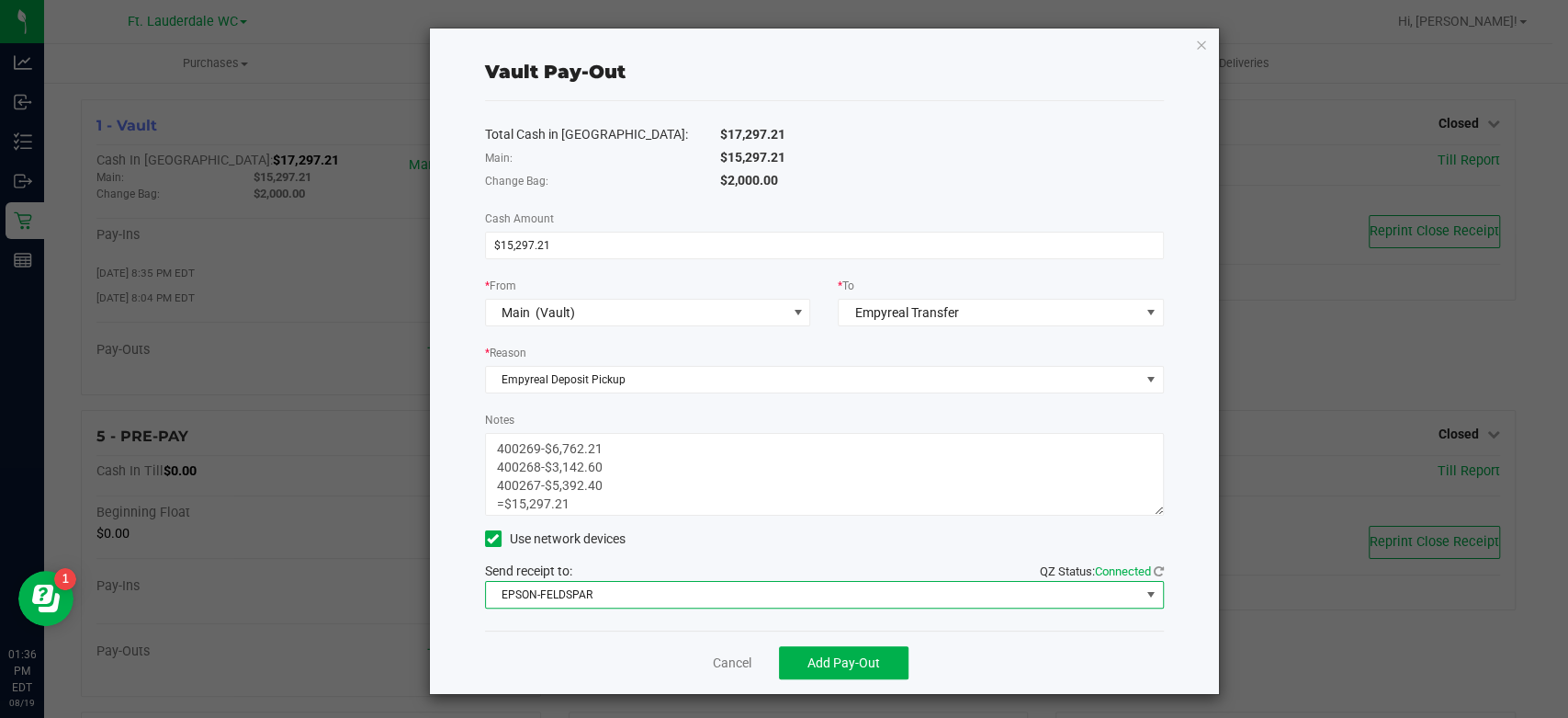
click at [696, 551] on div "Total Cash in [GEOGRAPHIC_DATA]: $17,297.21 Main: $15,297.21 Change Bag: $2,000…" at bounding box center [824, 366] width 679 height 530
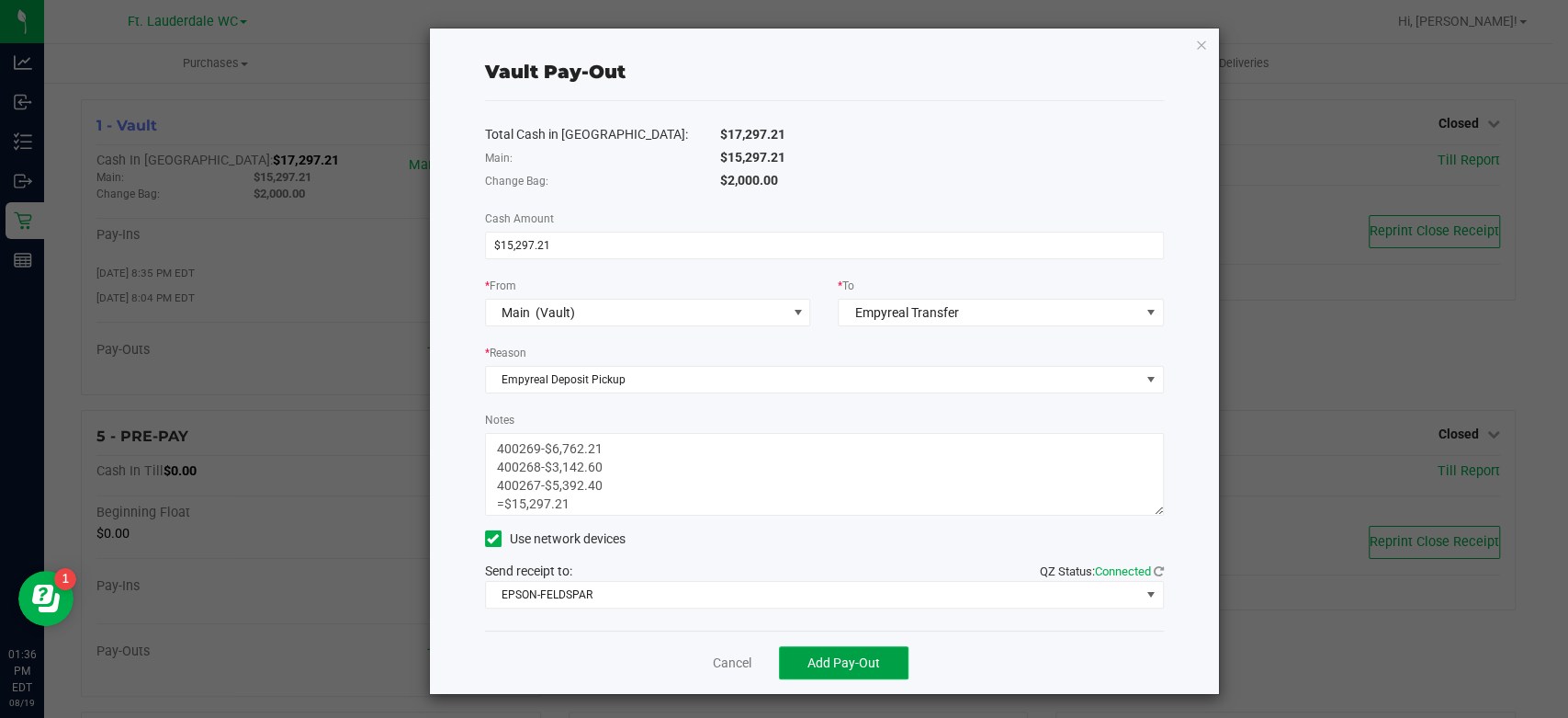
click at [808, 656] on span "Add Pay-Out" at bounding box center [843, 662] width 72 height 15
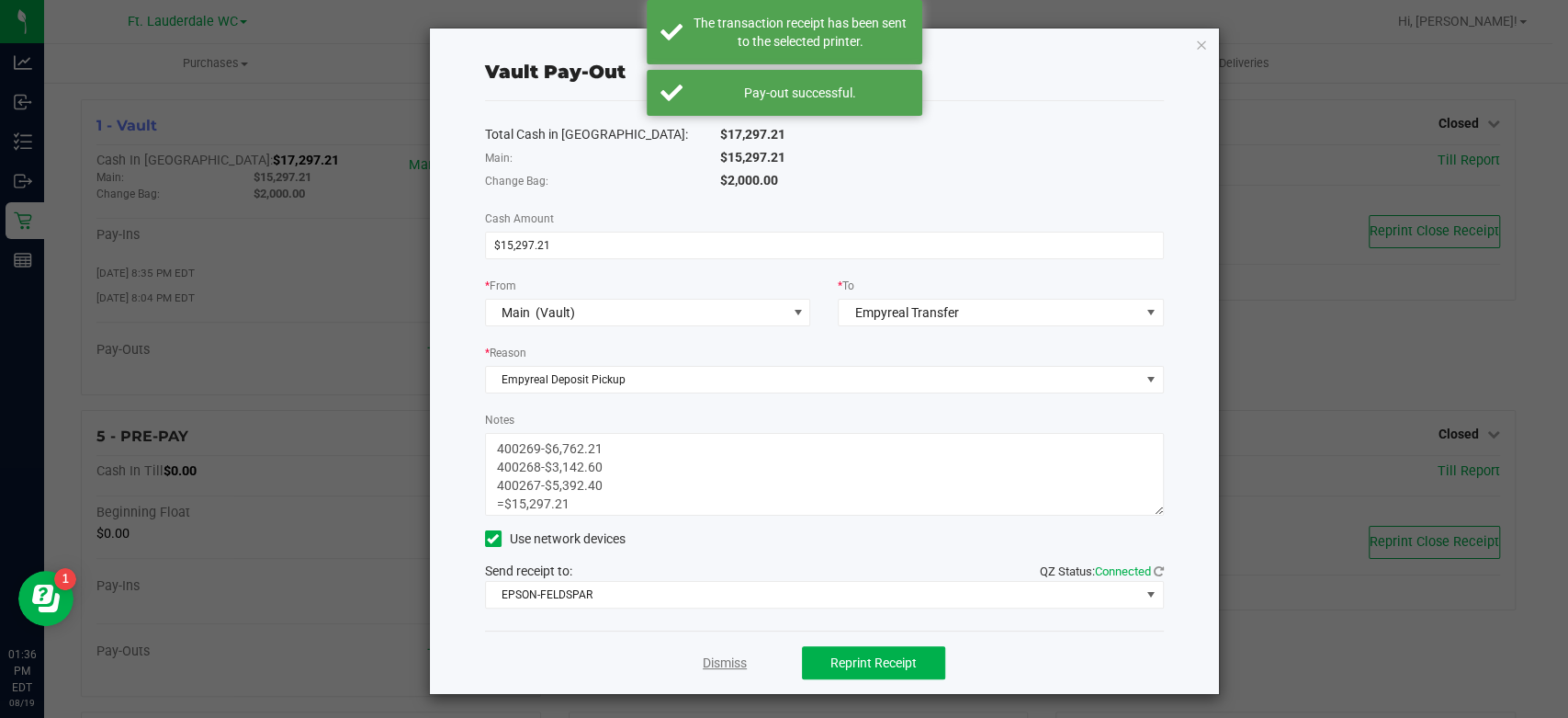
click at [703, 658] on link "Dismiss" at bounding box center [725, 662] width 44 height 19
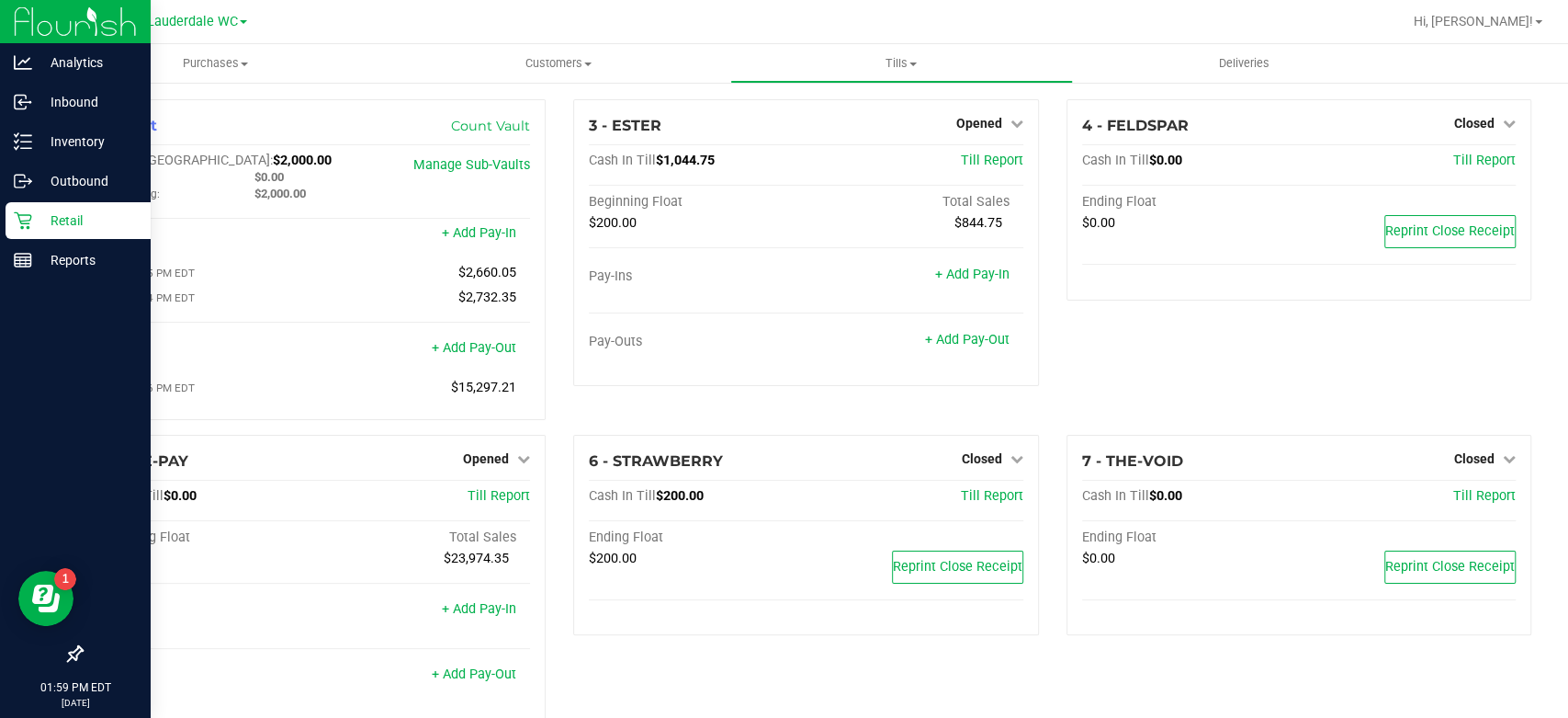
click at [38, 224] on p "Retail" at bounding box center [86, 220] width 110 height 22
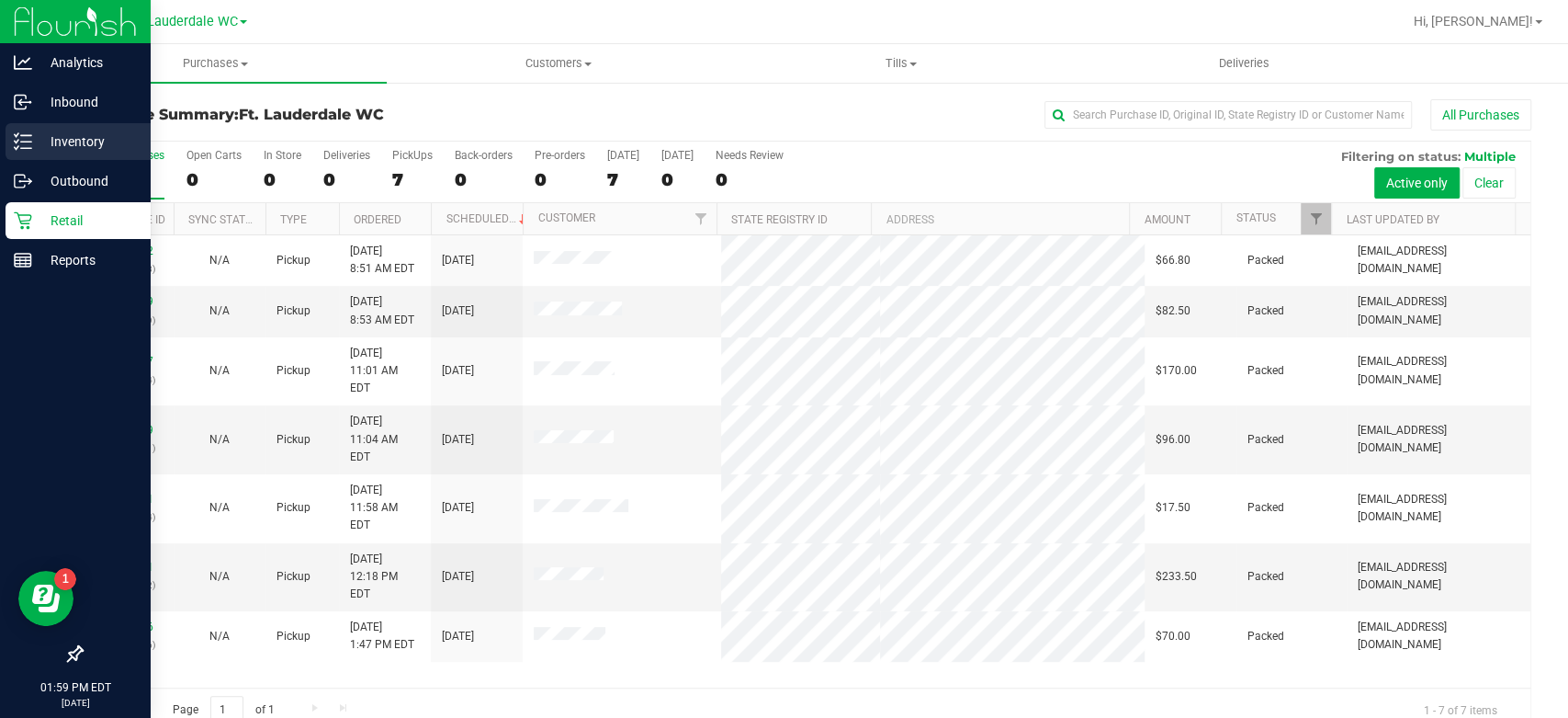
click at [31, 148] on line at bounding box center [26, 148] width 10 height 0
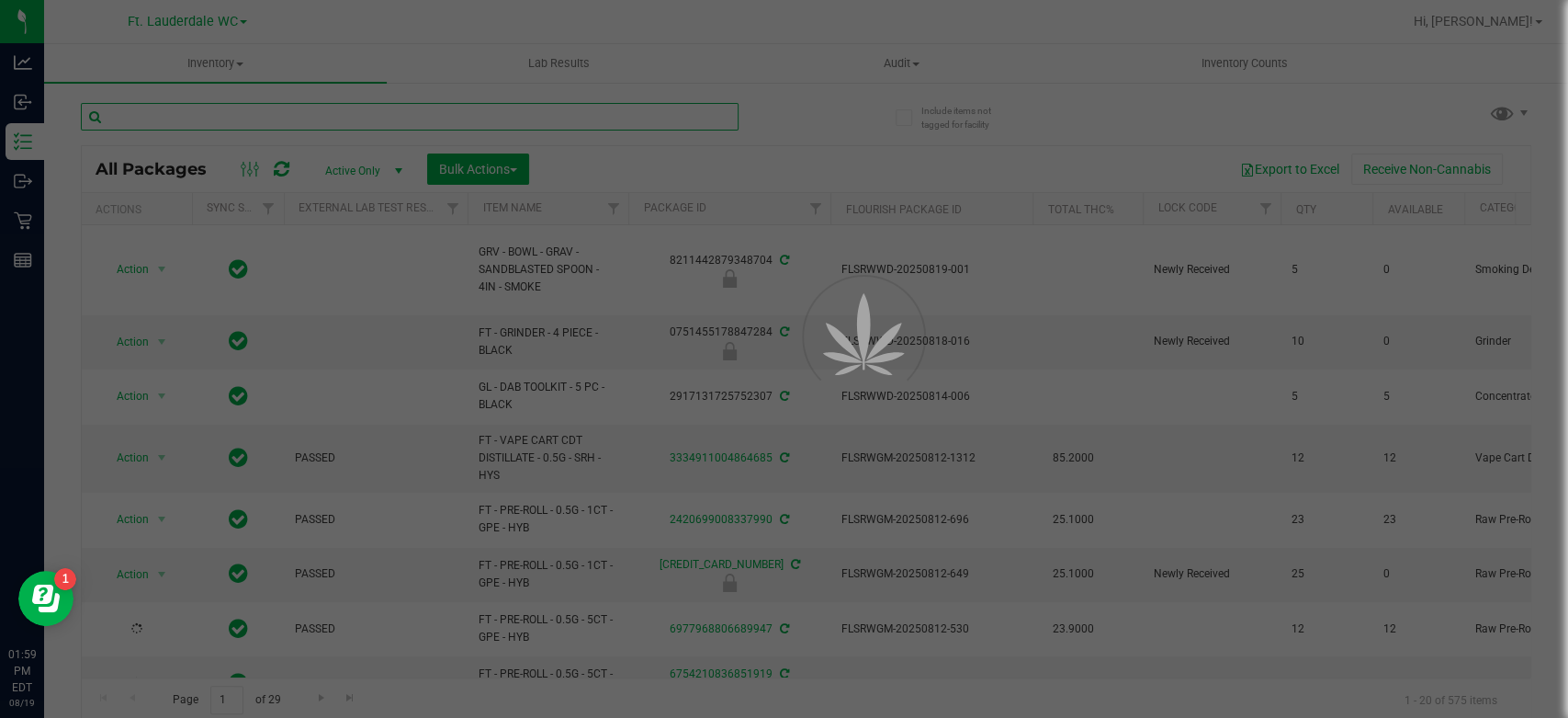
click at [514, 117] on input "text" at bounding box center [410, 117] width 658 height 28
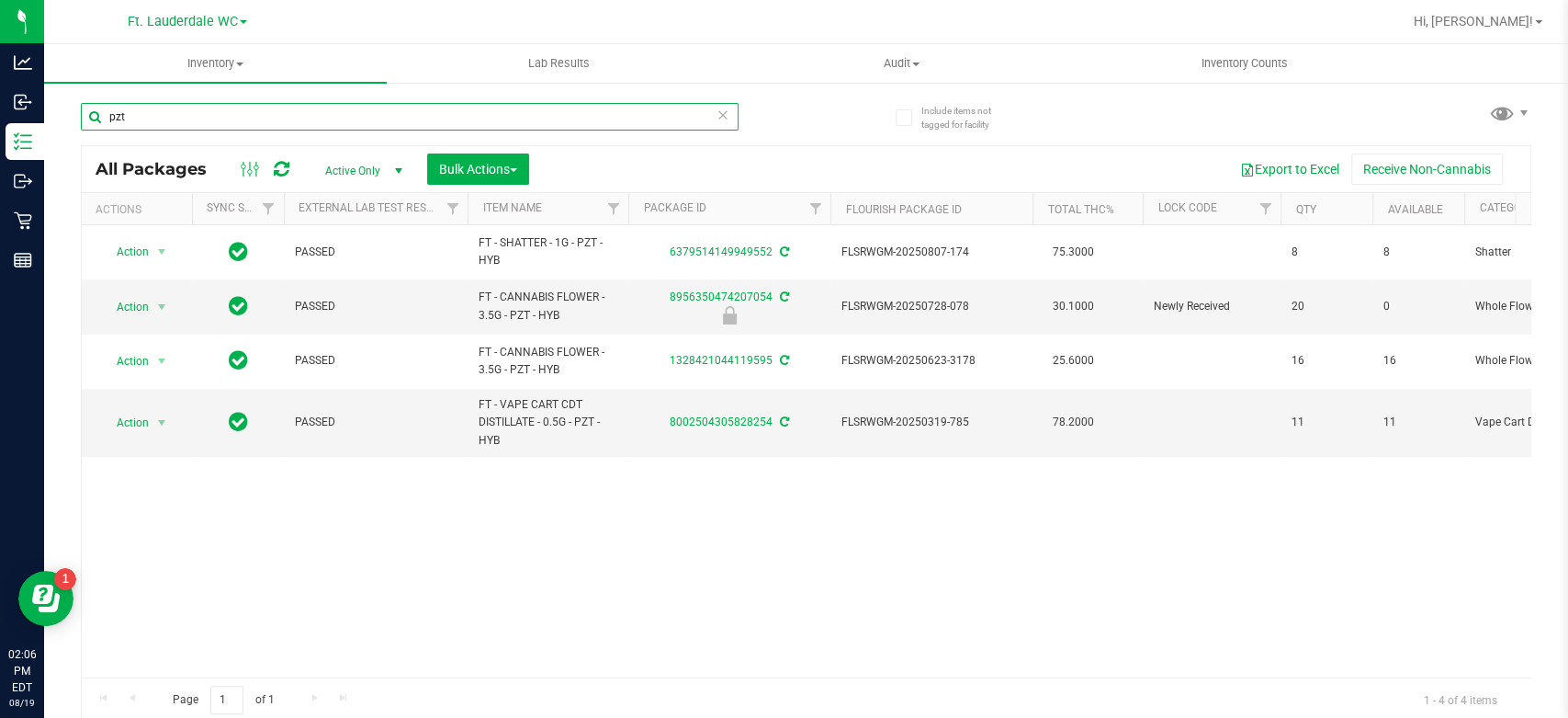
click at [242, 116] on input "pzt" at bounding box center [410, 117] width 658 height 28
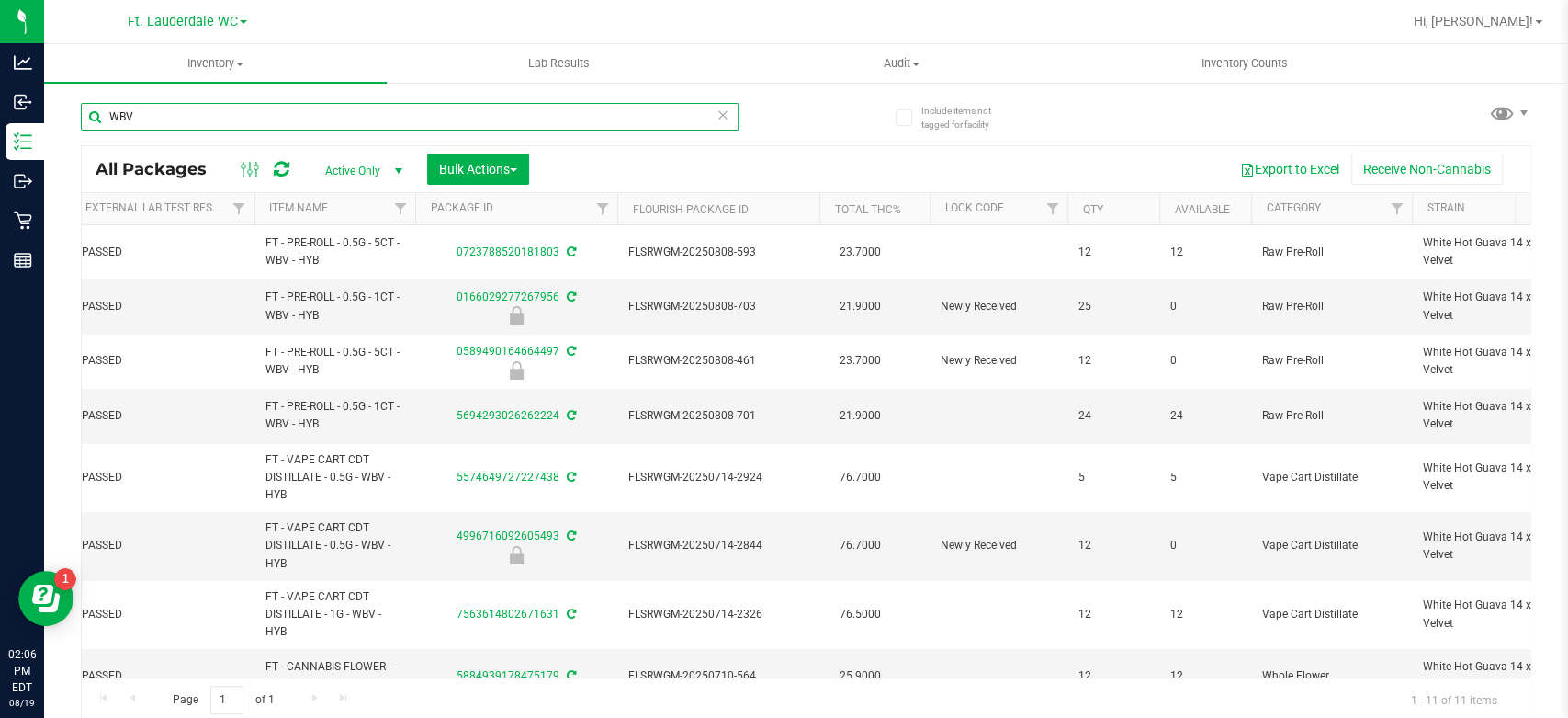
scroll to position [0, 317]
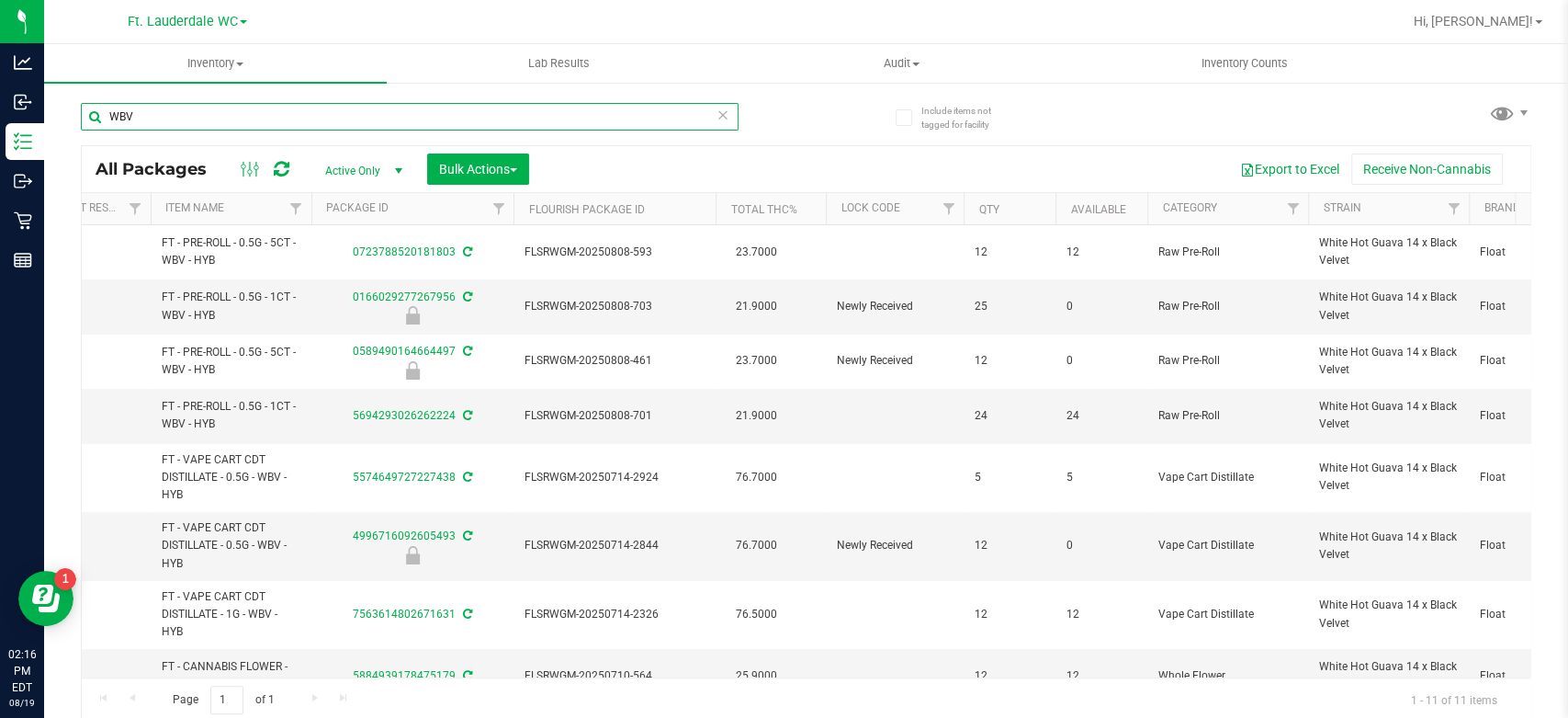
click at [194, 111] on input "WBV" at bounding box center [410, 117] width 658 height 28
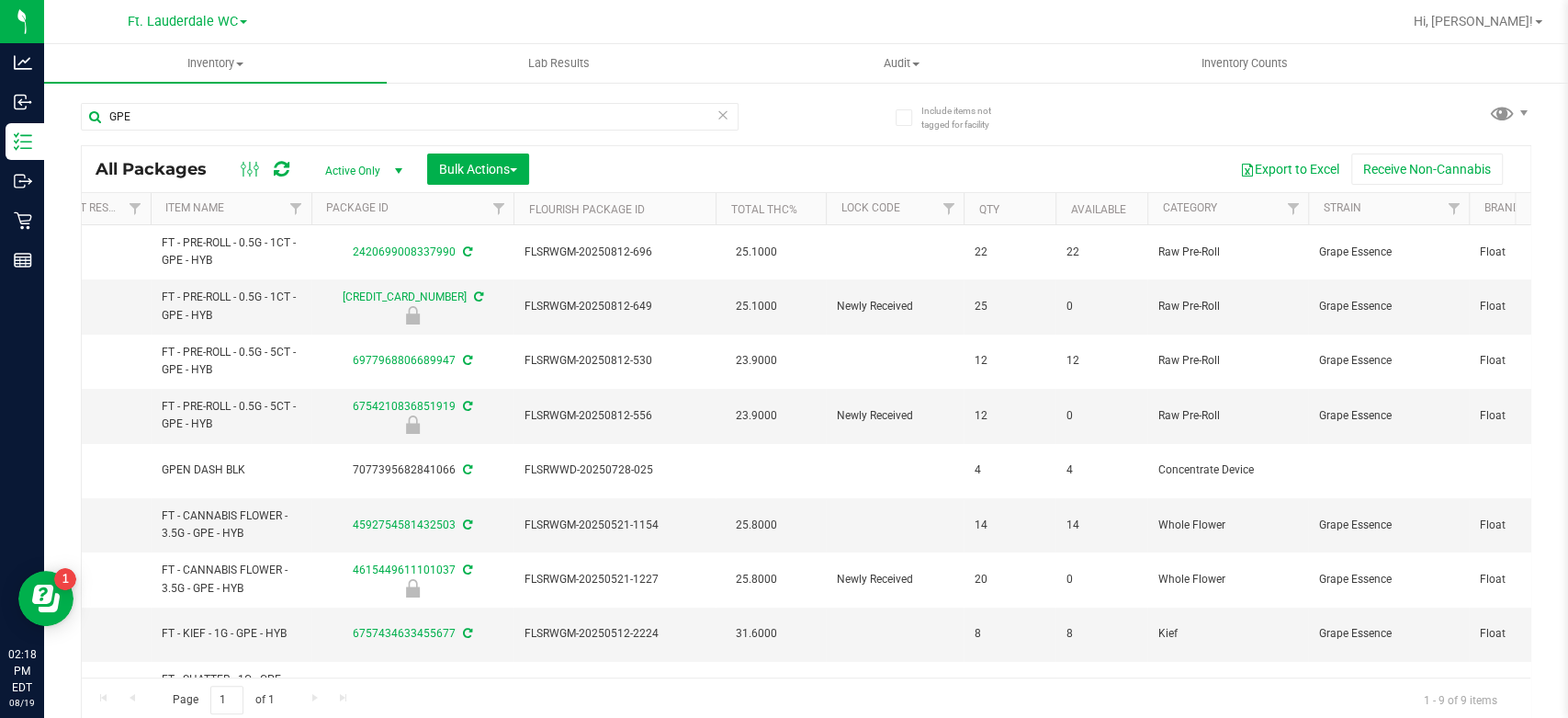
click at [250, 95] on div "GPE" at bounding box center [444, 115] width 726 height 59
click at [245, 119] on input "GPE" at bounding box center [410, 117] width 658 height 28
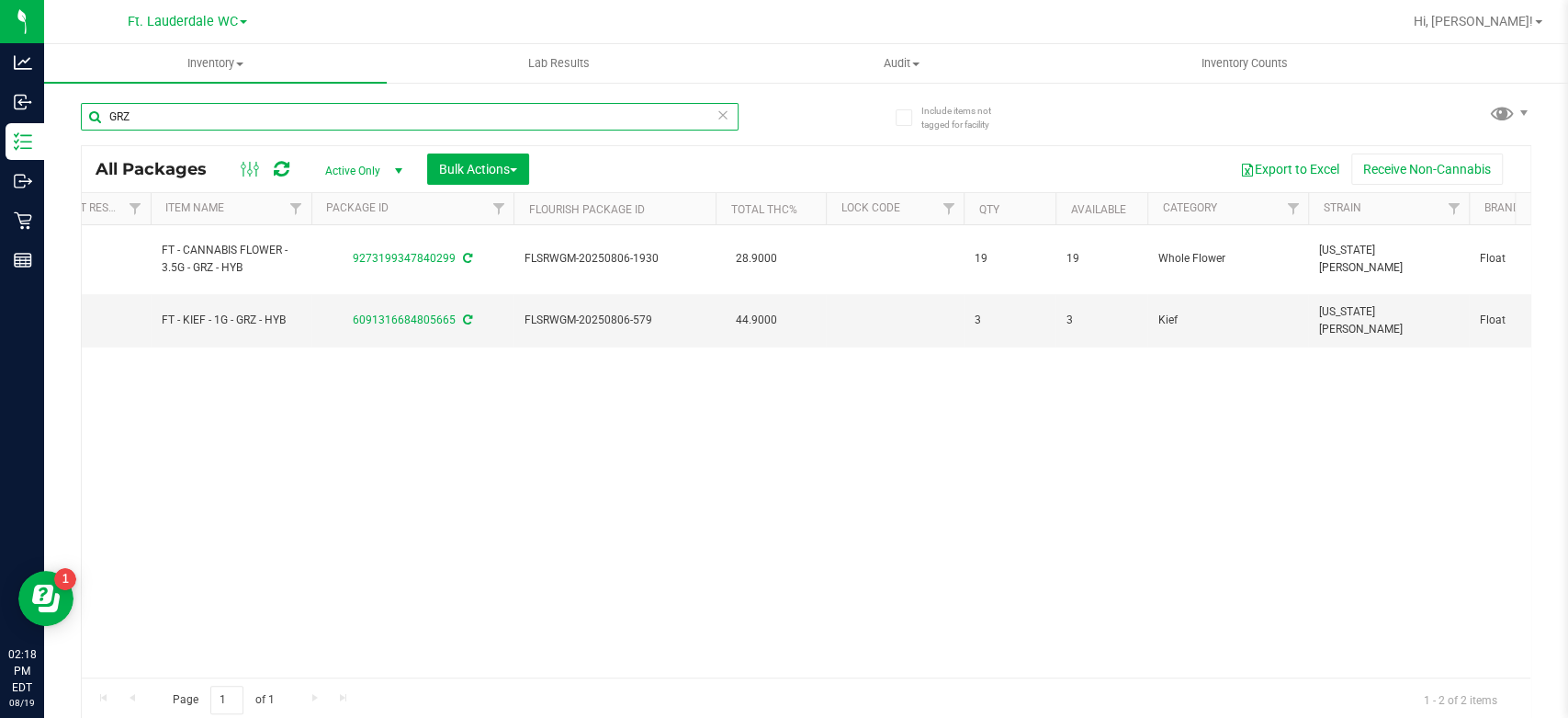
type input "GRZ"
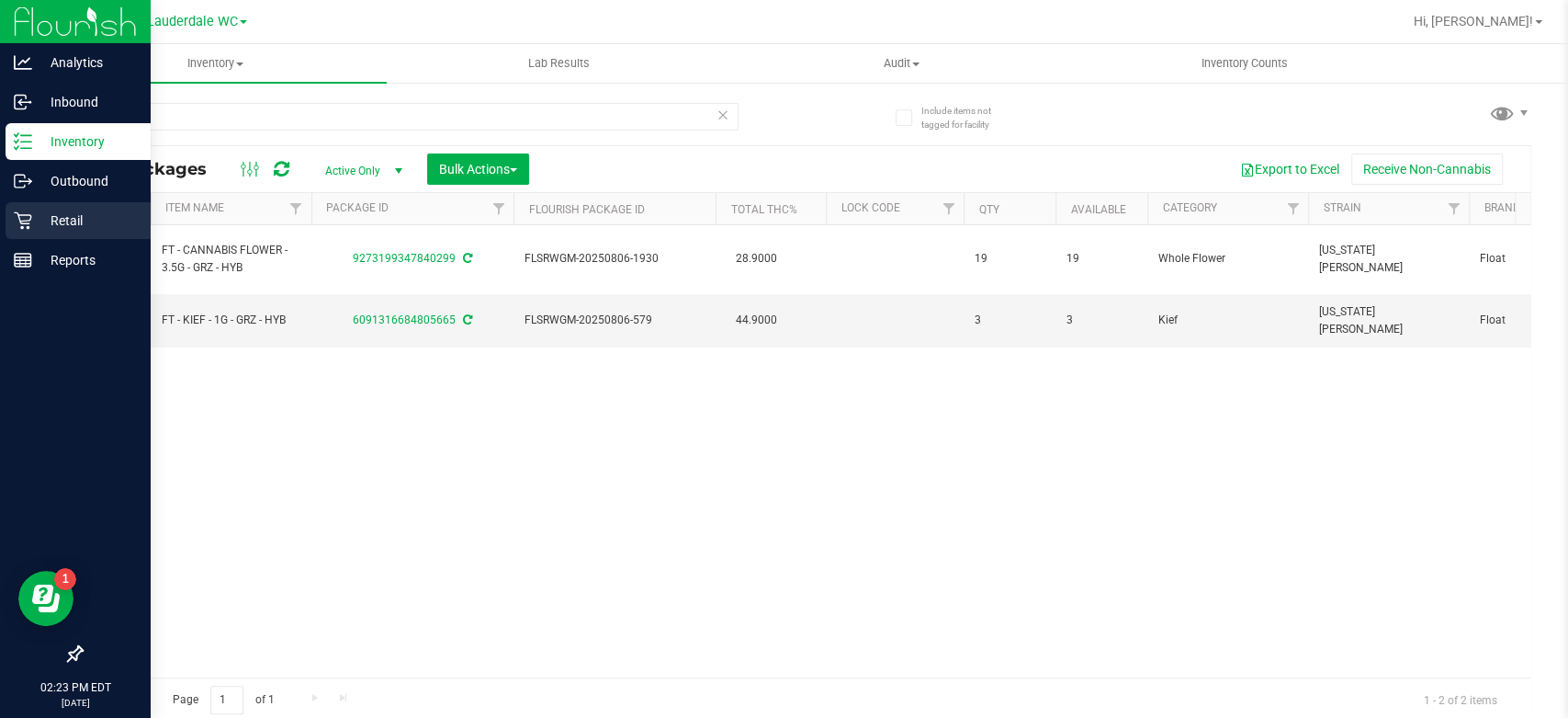
click at [26, 225] on icon at bounding box center [23, 220] width 19 height 19
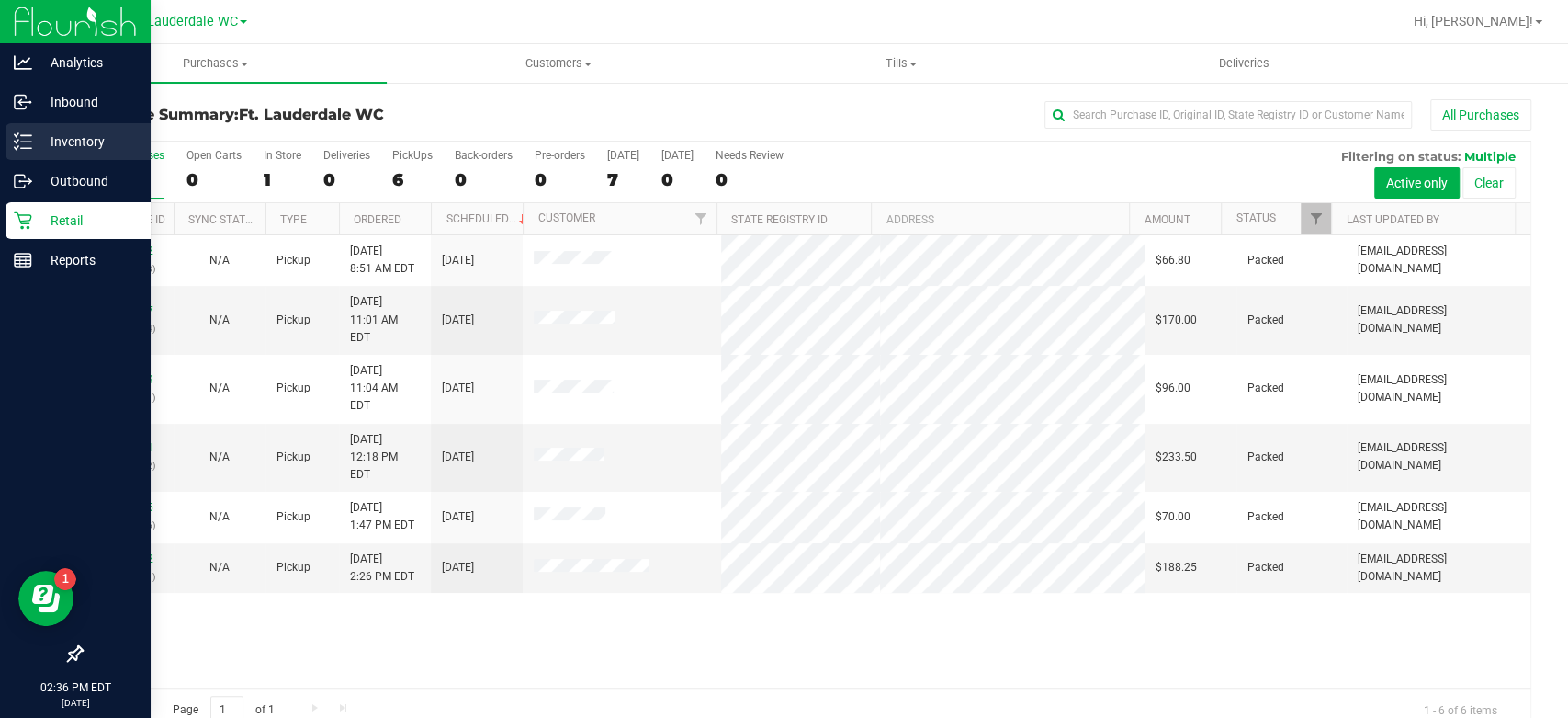
click at [29, 143] on icon at bounding box center [23, 141] width 19 height 19
